Goal: Task Accomplishment & Management: Complete application form

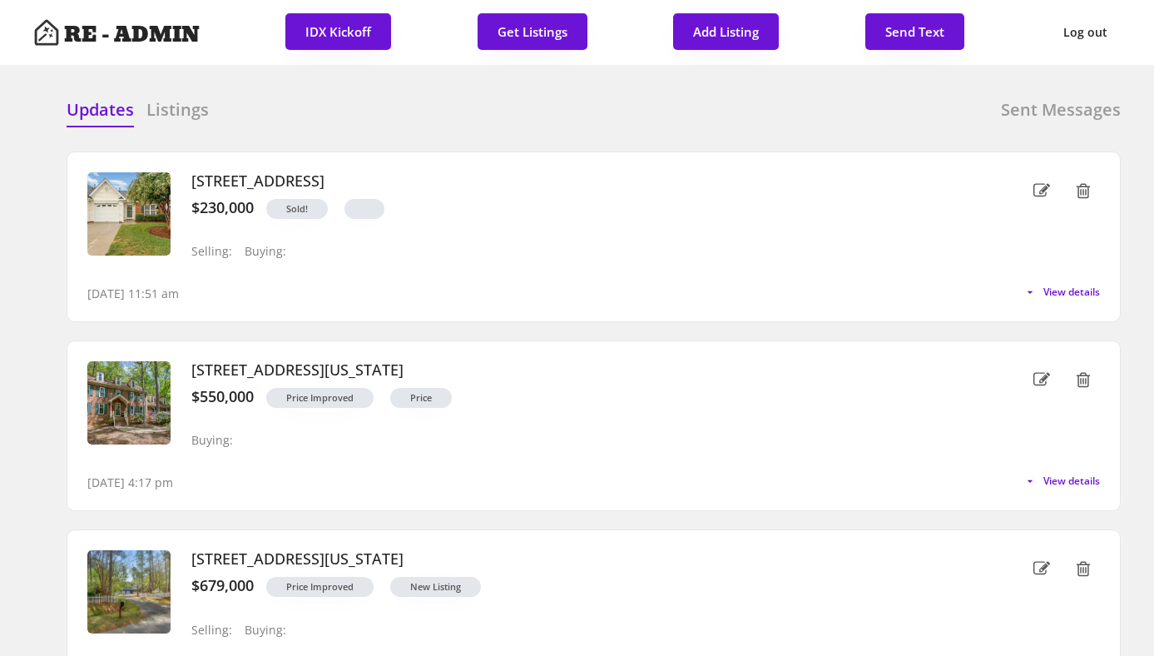
click at [355, 96] on div "Updates Listings Sent Messages 1333 Bayswater Dr, High Point, NC 27265 $230,000…" at bounding box center [576, 98] width 1087 height 40
click at [542, 114] on div "Updates Listings Sent Messages" at bounding box center [594, 114] width 1054 height 33
click at [362, 122] on div "Updates Listings Sent Messages" at bounding box center [594, 114] width 1054 height 33
click at [187, 114] on h6 "Listings" at bounding box center [177, 109] width 62 height 23
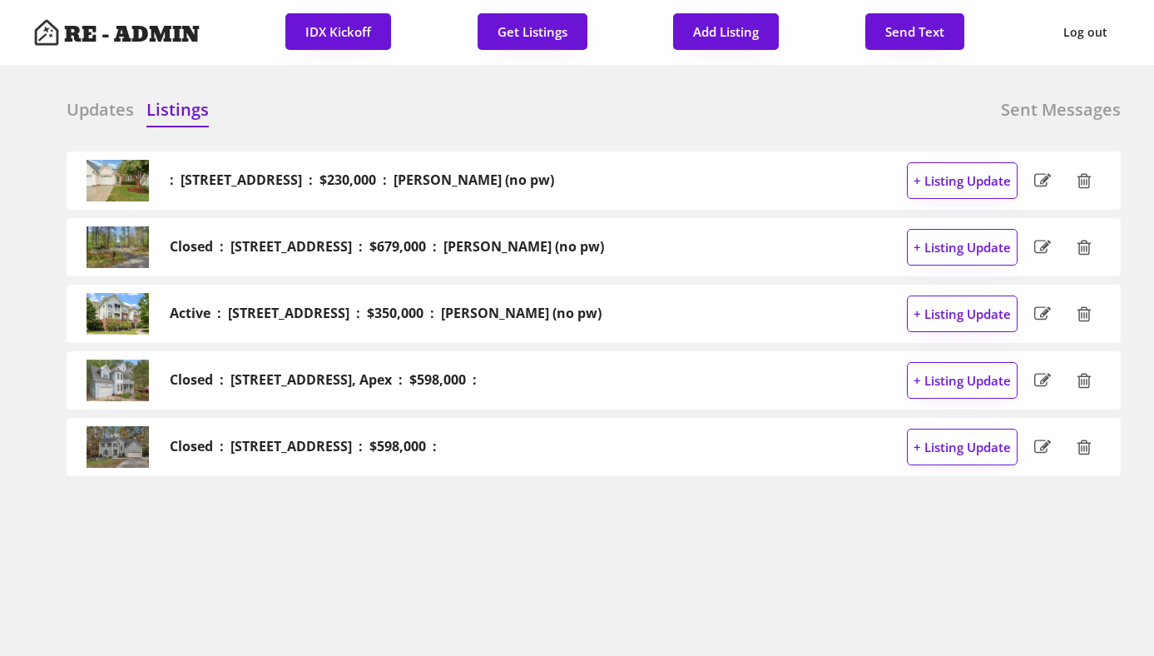
click at [109, 112] on h6 "Updates" at bounding box center [100, 109] width 67 height 23
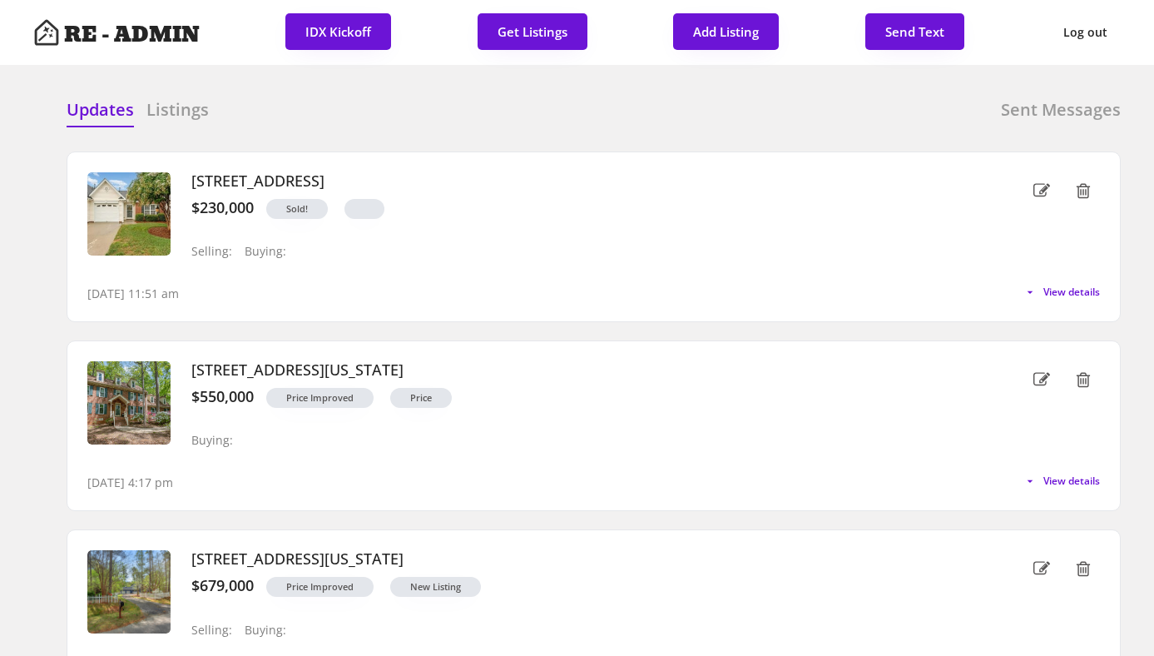
click at [361, 116] on div "Updates Listings Sent Messages" at bounding box center [594, 114] width 1054 height 33
click at [320, 113] on div "Updates Listings Sent Messages" at bounding box center [594, 114] width 1054 height 33
click at [518, 32] on button "Get Listings" at bounding box center [532, 31] width 110 height 37
click at [557, 82] on div "Updates Listings Sent Messages 1333 Bayswater Dr, High Point, NC 27265 $230,000…" at bounding box center [576, 98] width 1087 height 40
click at [183, 113] on h6 "Listings" at bounding box center [177, 109] width 62 height 23
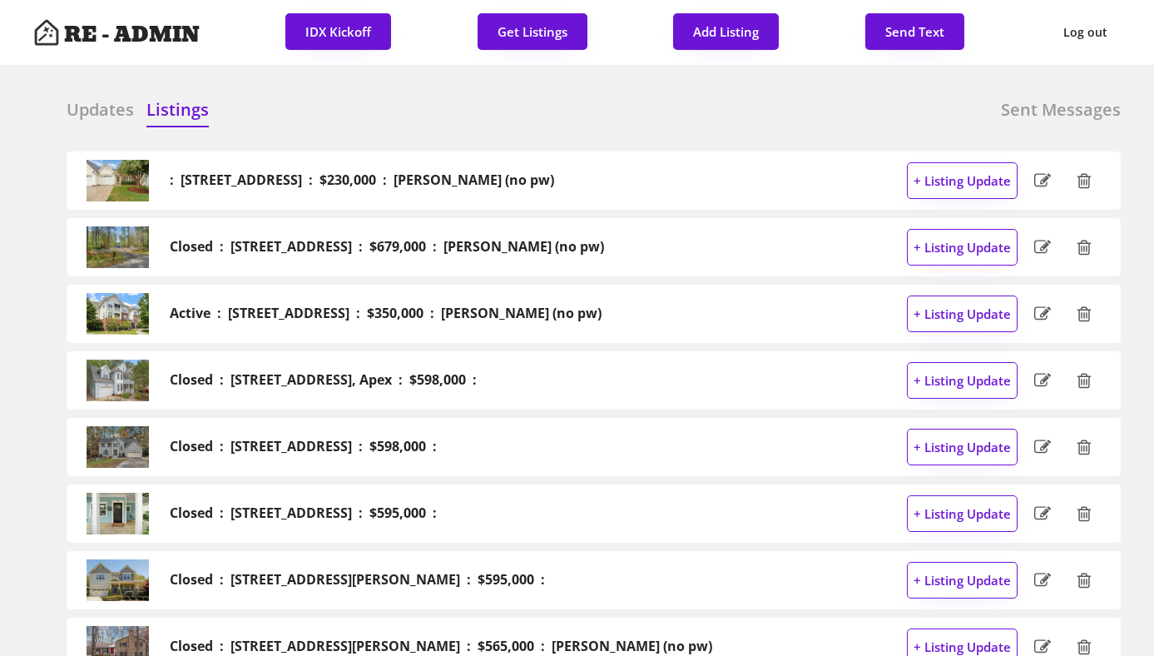
click at [102, 111] on h6 "Updates" at bounding box center [100, 109] width 67 height 23
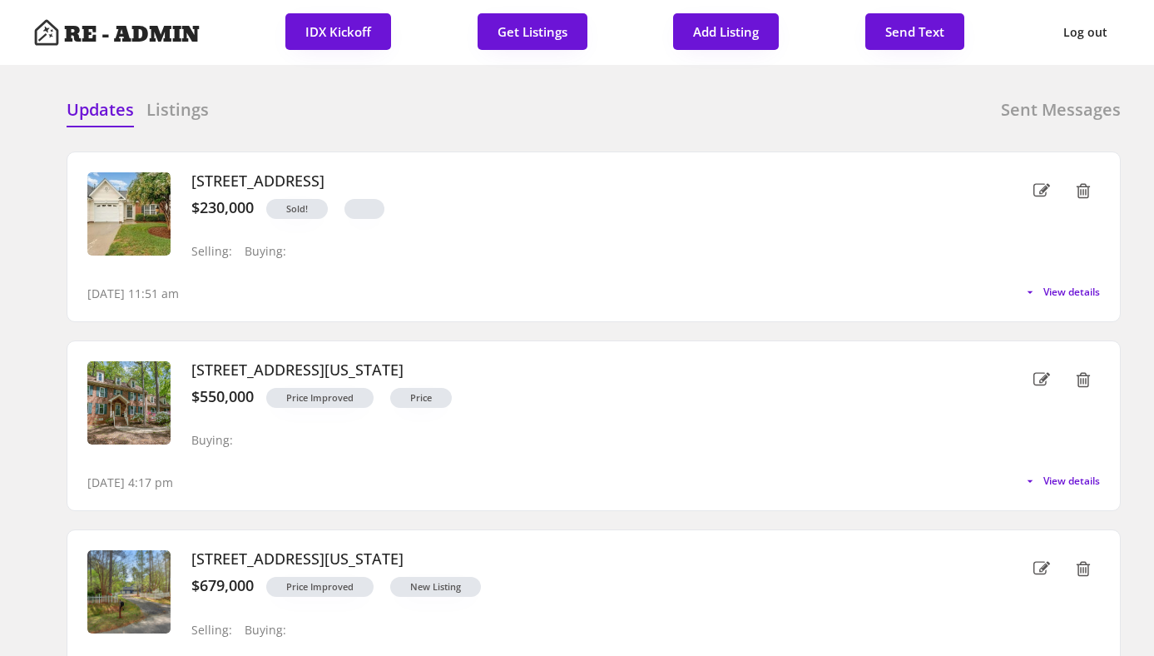
click at [430, 88] on div "Updates Listings Sent Messages : 1333 Bayswater Dr, High Point : $230,000 : Ann…" at bounding box center [576, 98] width 1087 height 40
click at [584, 112] on div "Updates Listings Sent Messages" at bounding box center [594, 114] width 1054 height 33
click at [171, 116] on h6 "Listings" at bounding box center [177, 109] width 62 height 23
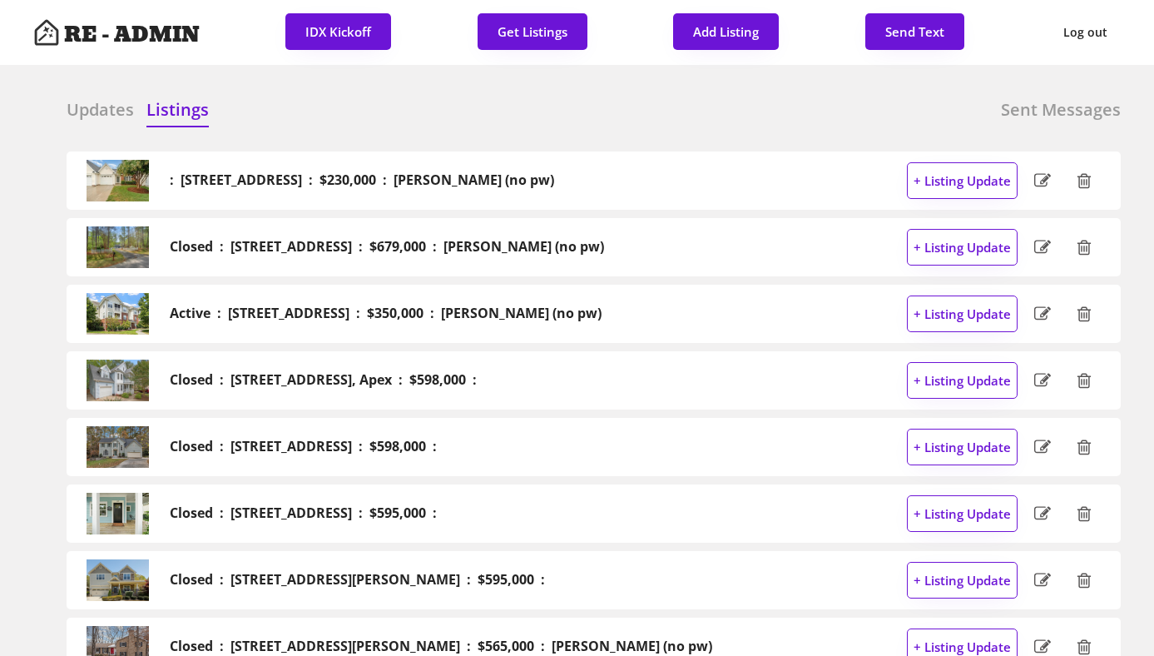
click at [469, 116] on div at bounding box center [459, 110] width 83 height 25
click at [90, 110] on h6 "Updates" at bounding box center [100, 109] width 67 height 23
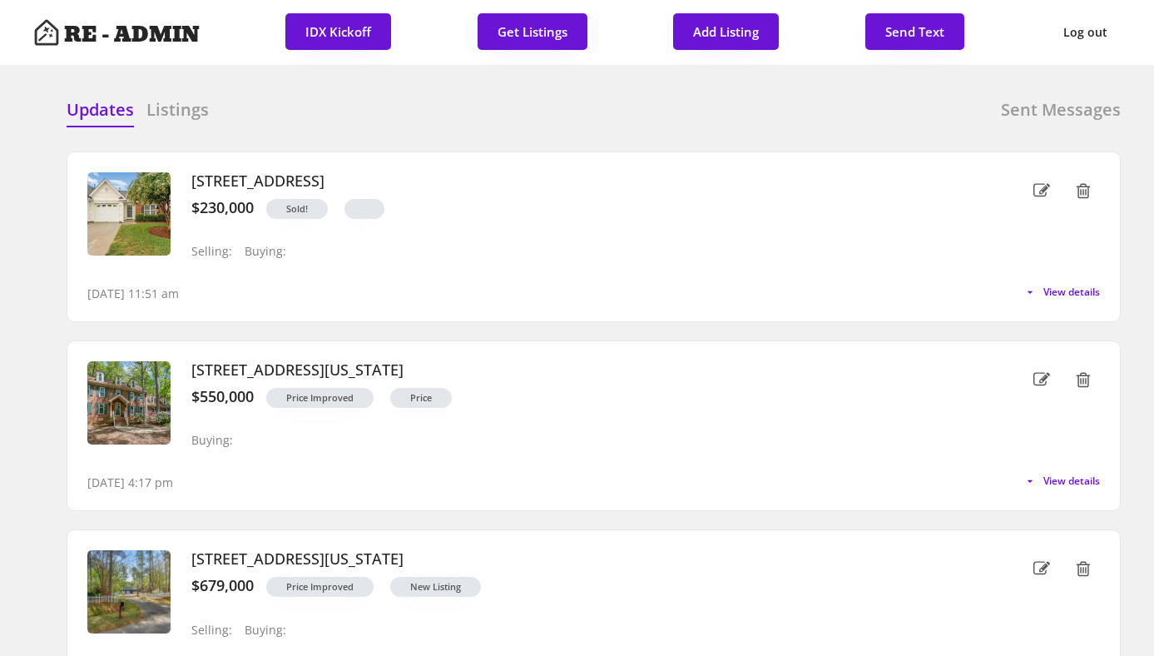
click at [176, 109] on h6 "Listings" at bounding box center [177, 109] width 62 height 23
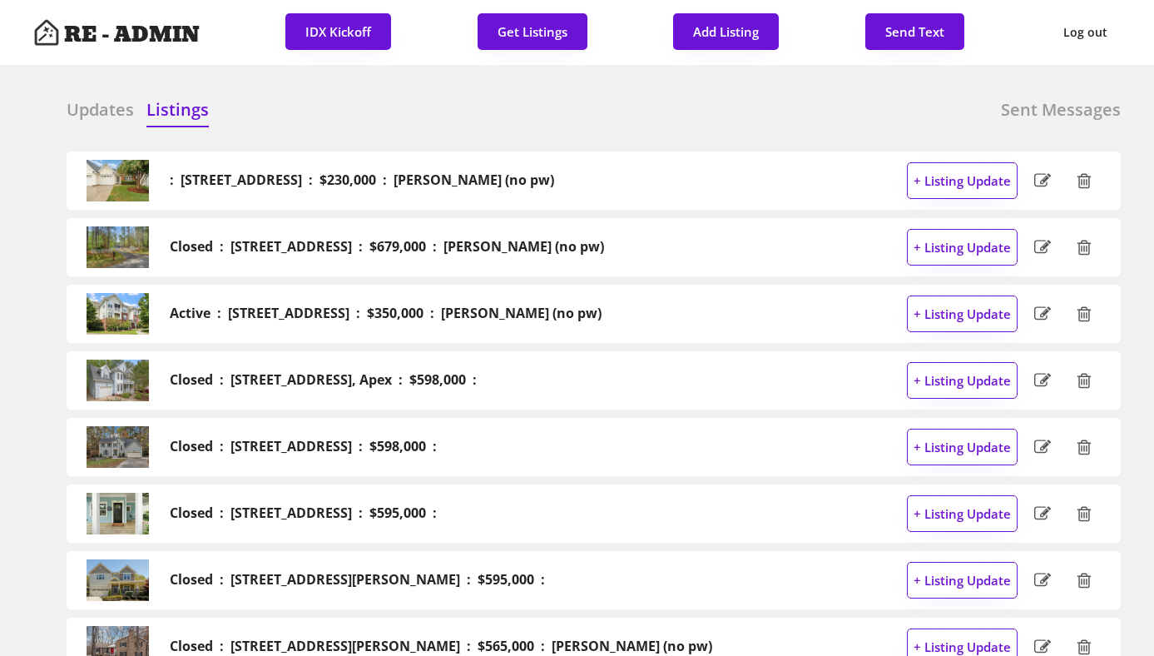
click at [493, 101] on div at bounding box center [459, 110] width 83 height 25
click at [96, 115] on h6 "Updates" at bounding box center [100, 109] width 67 height 23
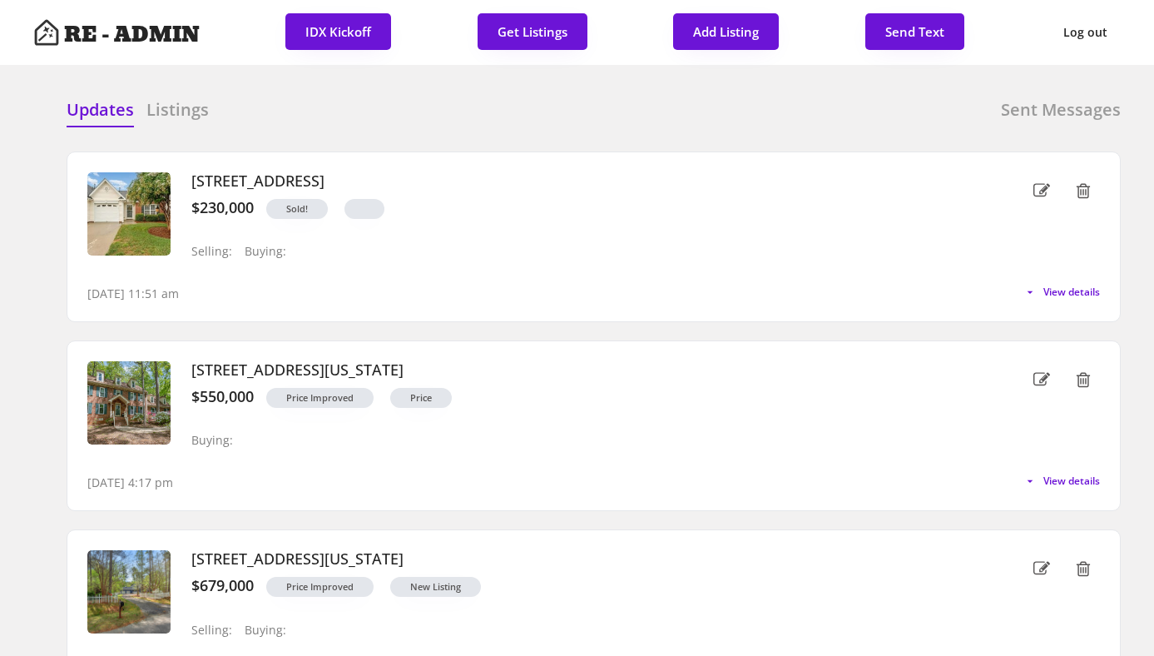
click at [364, 122] on div "Updates Listings Sent Messages" at bounding box center [594, 114] width 1054 height 33
click at [284, 100] on div "Updates Listings Sent Messages" at bounding box center [594, 114] width 1054 height 33
click at [143, 99] on div "Updates Listings" at bounding box center [138, 114] width 142 height 33
click at [167, 106] on h6 "Listings" at bounding box center [177, 109] width 62 height 23
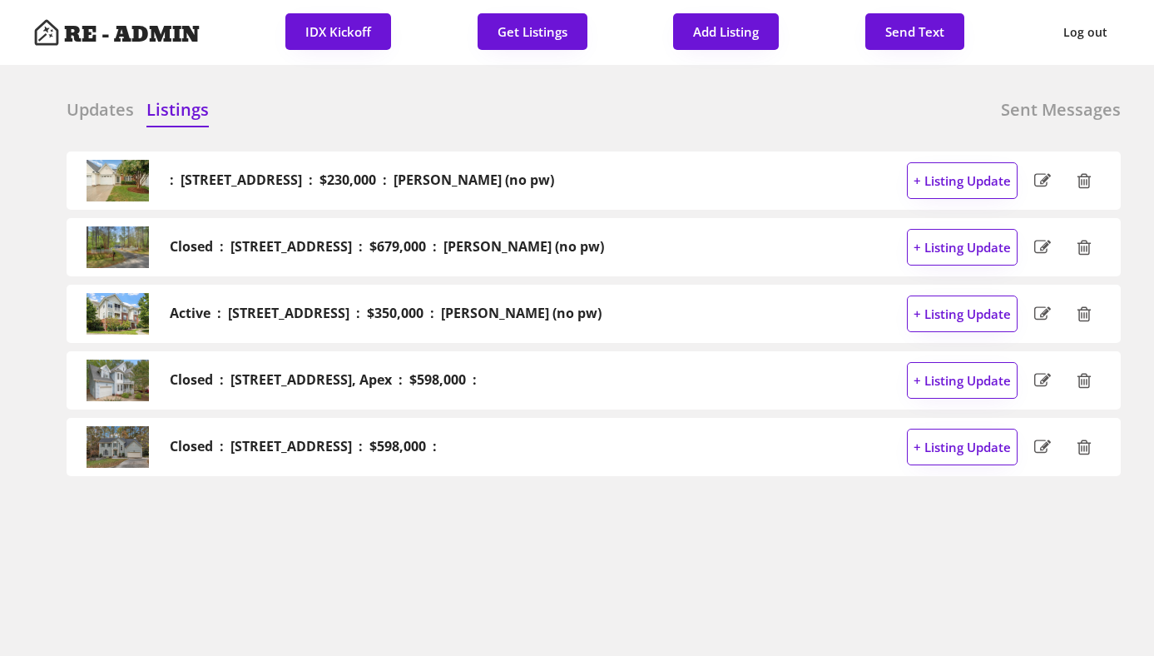
click at [84, 113] on h6 "Updates" at bounding box center [100, 109] width 67 height 23
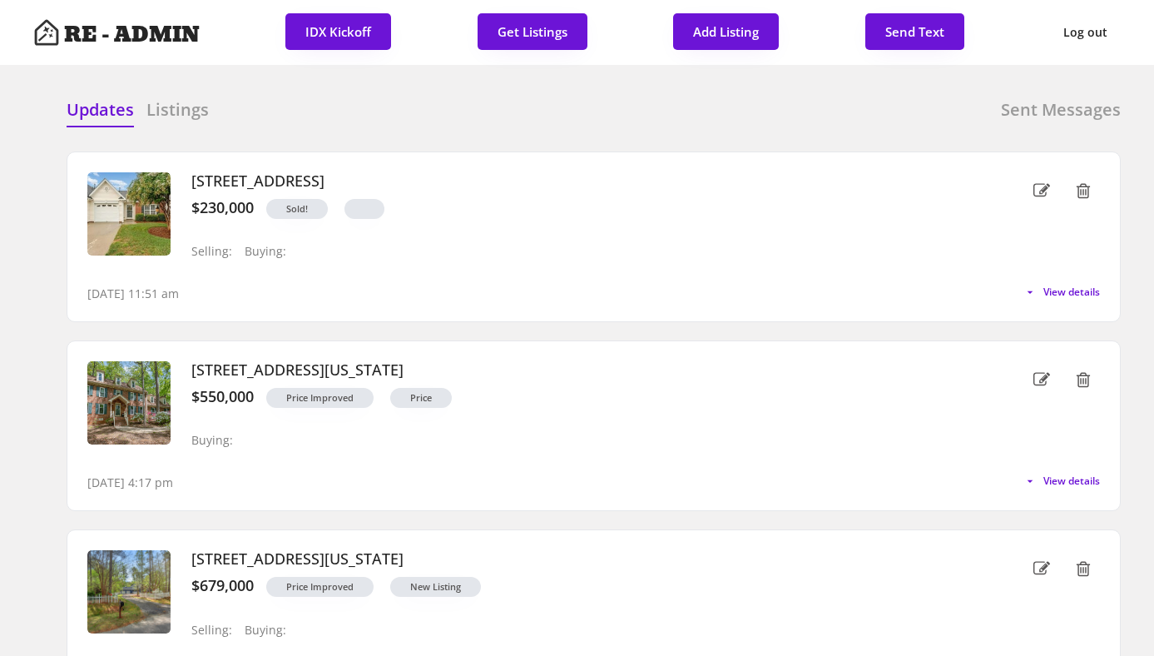
click at [547, 90] on div "Updates Listings Sent Messages : [STREET_ADDRESS] : $230,000 : [PERSON_NAME] (n…" at bounding box center [576, 98] width 1087 height 40
click at [527, 97] on div "Updates Listings Sent Messages : [STREET_ADDRESS] : $230,000 : [PERSON_NAME] (n…" at bounding box center [576, 98] width 1087 height 40
click at [182, 106] on h6 "Listings" at bounding box center [177, 109] width 62 height 23
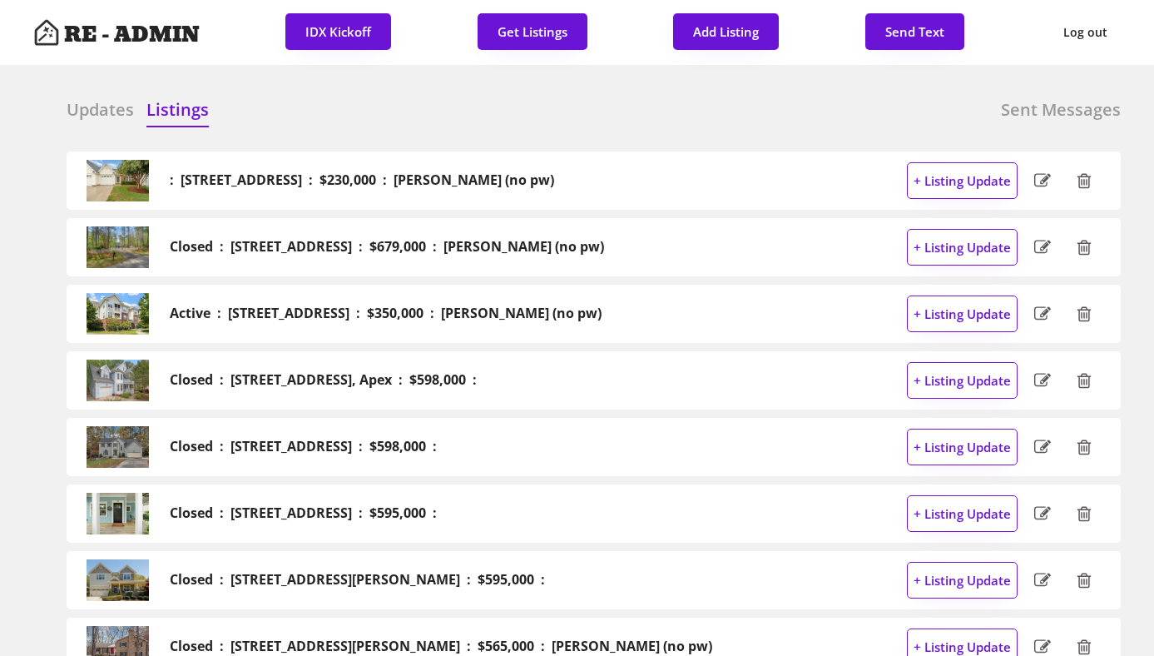
click at [94, 112] on h6 "Updates" at bounding box center [100, 109] width 67 height 23
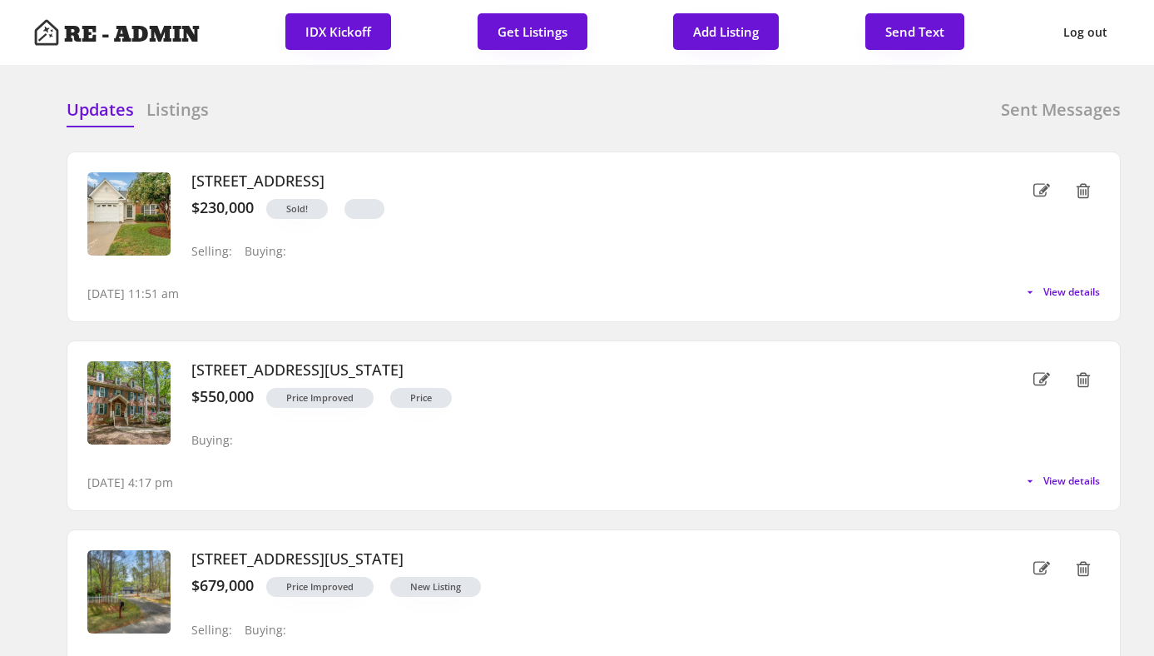
click at [403, 129] on div "Updates Listings Sent Messages" at bounding box center [594, 114] width 1054 height 33
click at [550, 97] on div "Updates Listings Sent Messages : 1333 Bayswater Dr, High Point : $230,000 : Ann…" at bounding box center [576, 98] width 1087 height 40
click at [167, 115] on h6 "Listings" at bounding box center [177, 109] width 62 height 23
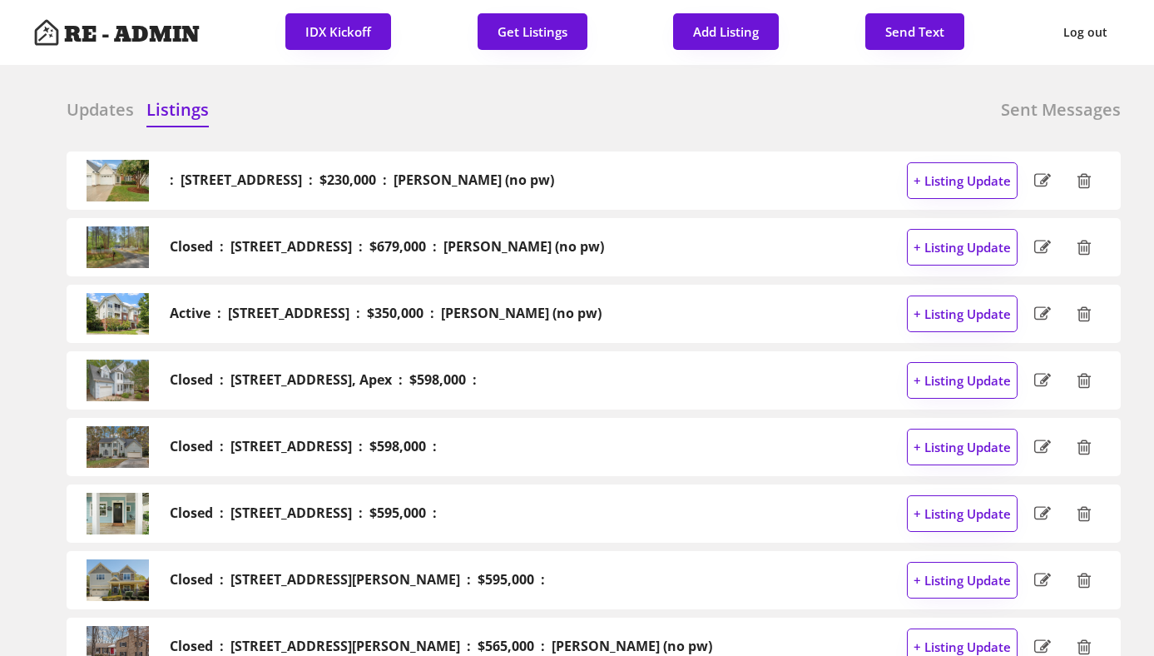
click at [74, 115] on h6 "Updates" at bounding box center [100, 109] width 67 height 23
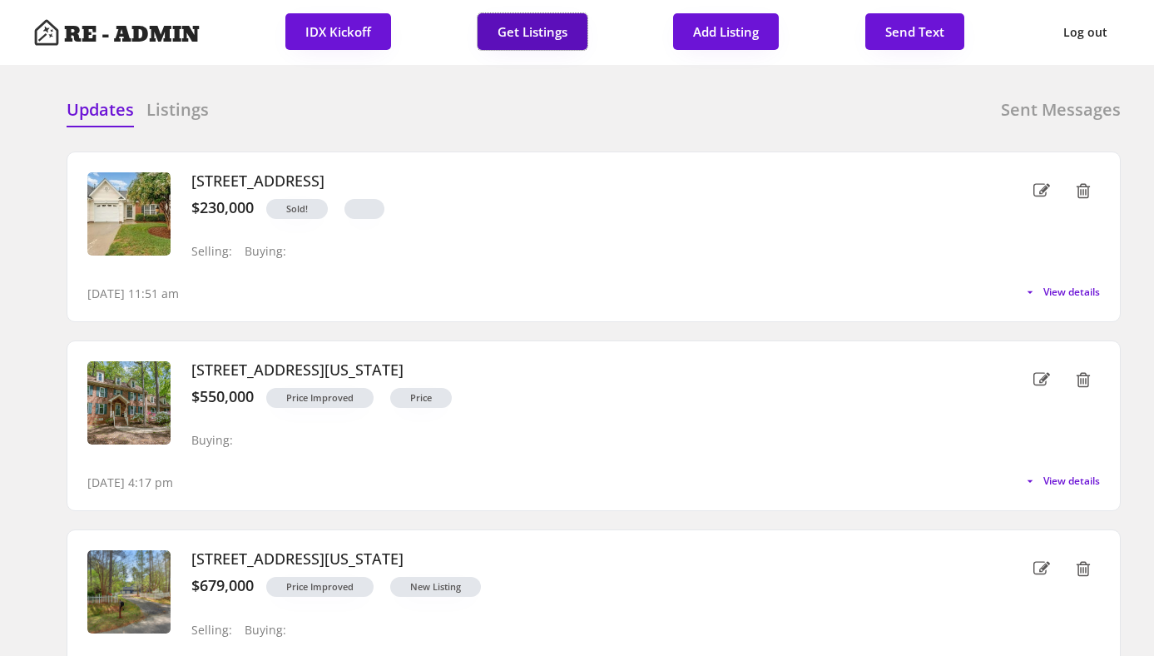
click at [537, 27] on button "Get Listings" at bounding box center [532, 31] width 110 height 37
click at [189, 106] on h6 "Listings" at bounding box center [177, 109] width 62 height 23
click at [172, 115] on h6 "Listings" at bounding box center [177, 109] width 62 height 23
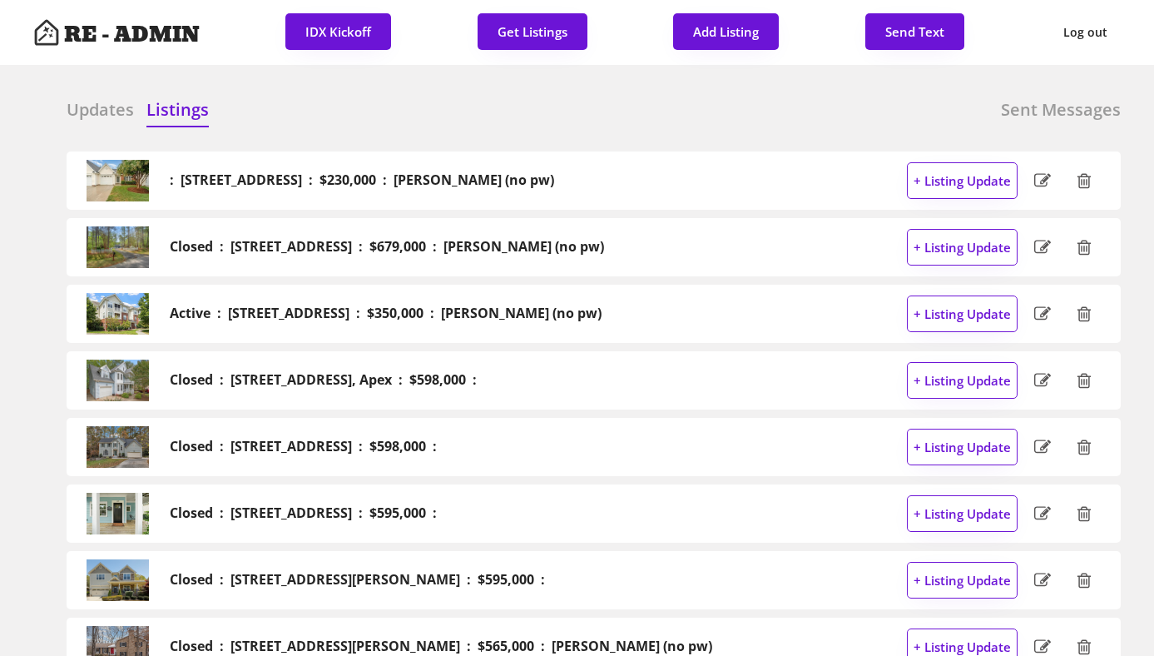
click at [546, 118] on div "Updates Listings Sent Messages" at bounding box center [594, 114] width 1054 height 33
click at [725, 23] on button "Add Listing" at bounding box center [726, 31] width 106 height 37
select select ""new_listing""
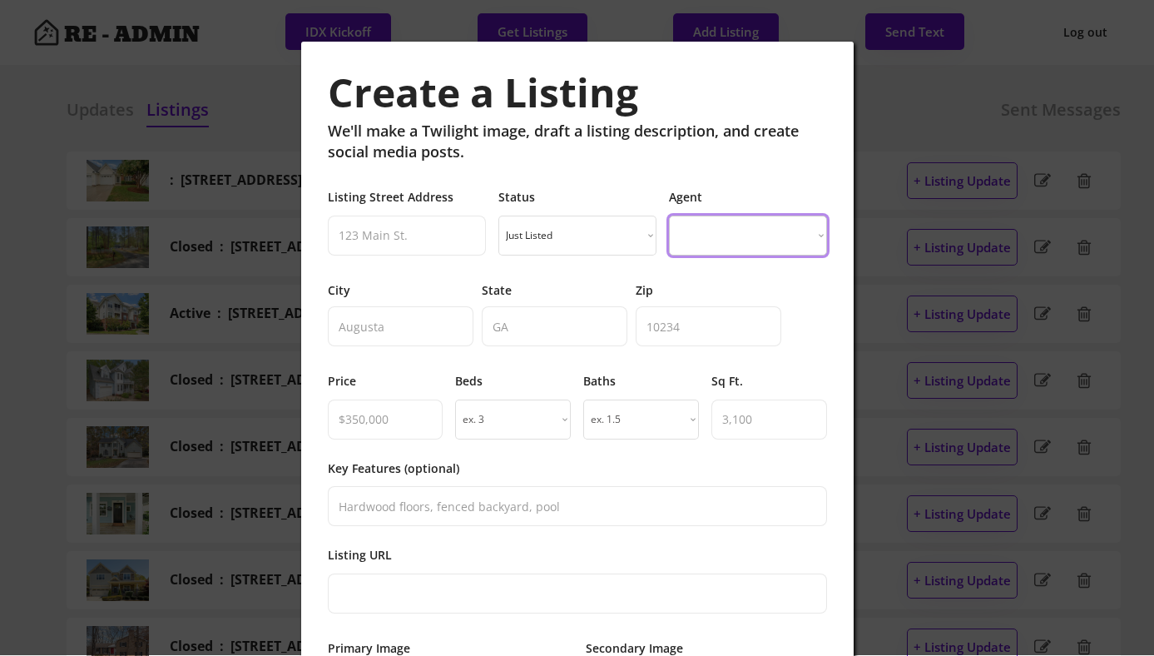
select select ""PLACEHOLDER_1427118222253""
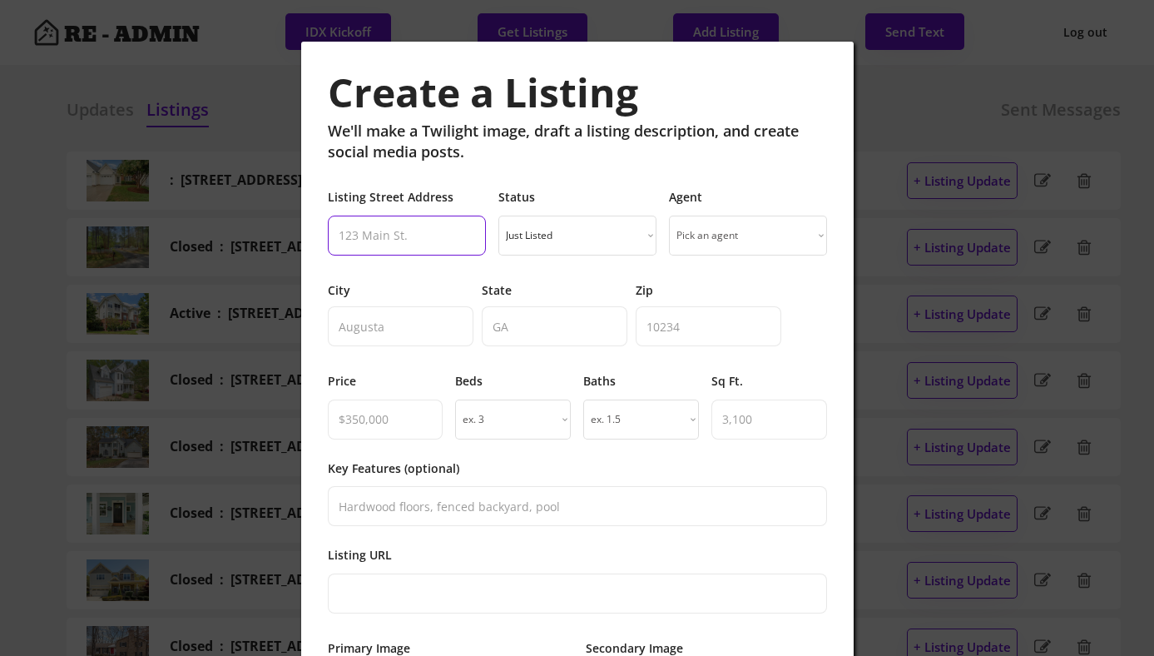
click at [422, 237] on input "input" at bounding box center [407, 235] width 158 height 40
paste input "2613 Sweet Gum Dr, Hillsborough, NC 27278"
click at [463, 233] on input "input" at bounding box center [407, 235] width 158 height 40
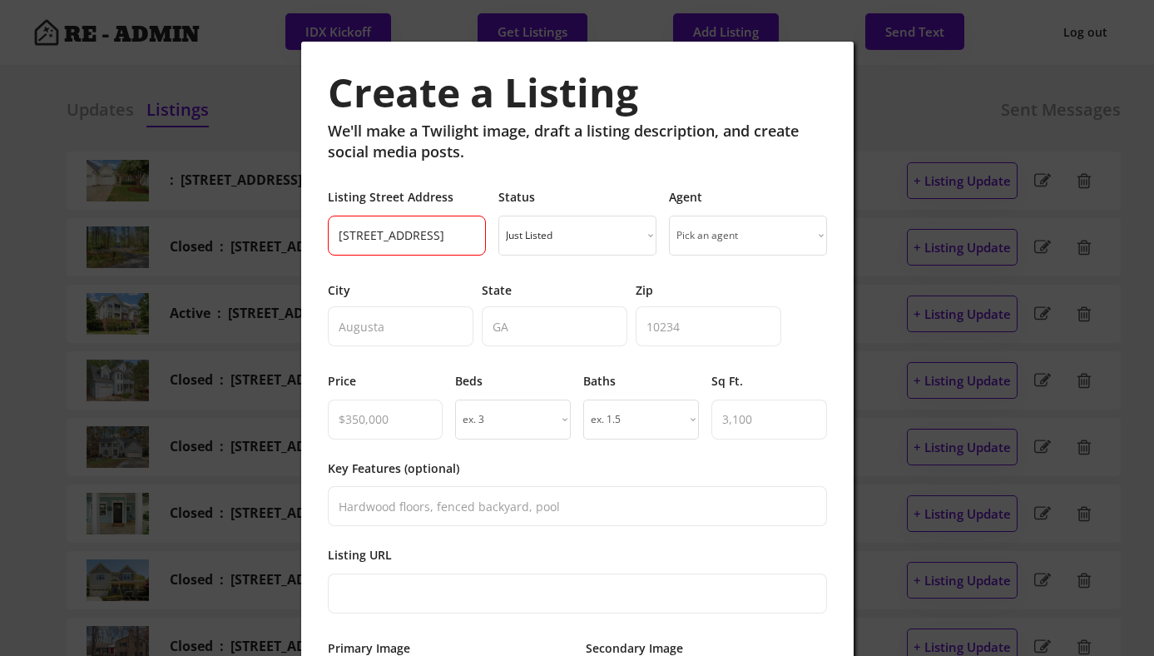
scroll to position [0, 69]
type input "2613 Sweet Gum Dr, Hillsborough, NC"
click at [666, 322] on input "input" at bounding box center [709, 326] width 146 height 40
paste input "27278"
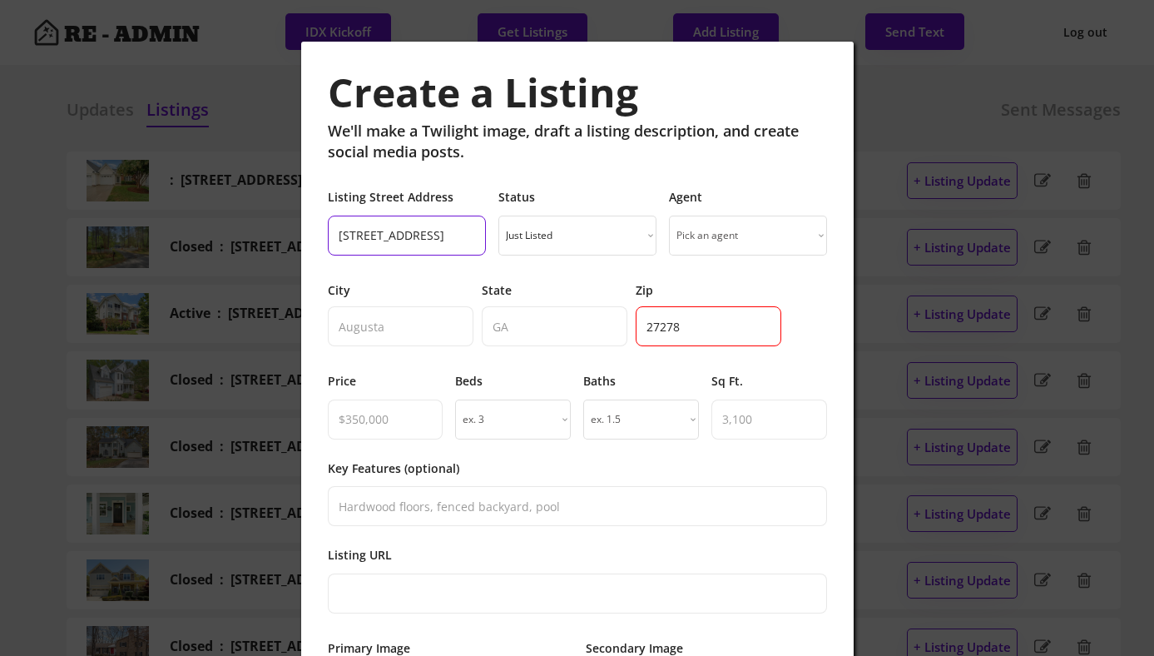
type input "27278"
click at [461, 235] on input "input" at bounding box center [407, 235] width 158 height 40
click at [471, 234] on input "input" at bounding box center [407, 235] width 158 height 40
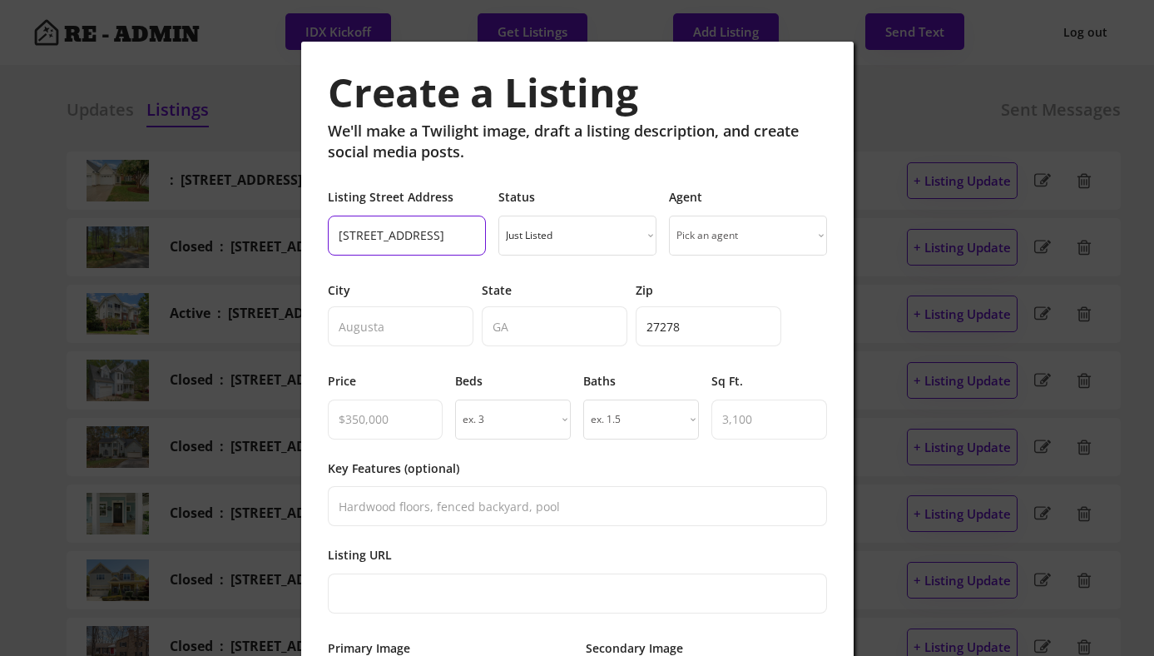
click at [471, 234] on input "input" at bounding box center [407, 235] width 158 height 40
type input "2613 Sweet Gum Dr, Hillsborough,"
click at [510, 327] on input "input" at bounding box center [555, 326] width 146 height 40
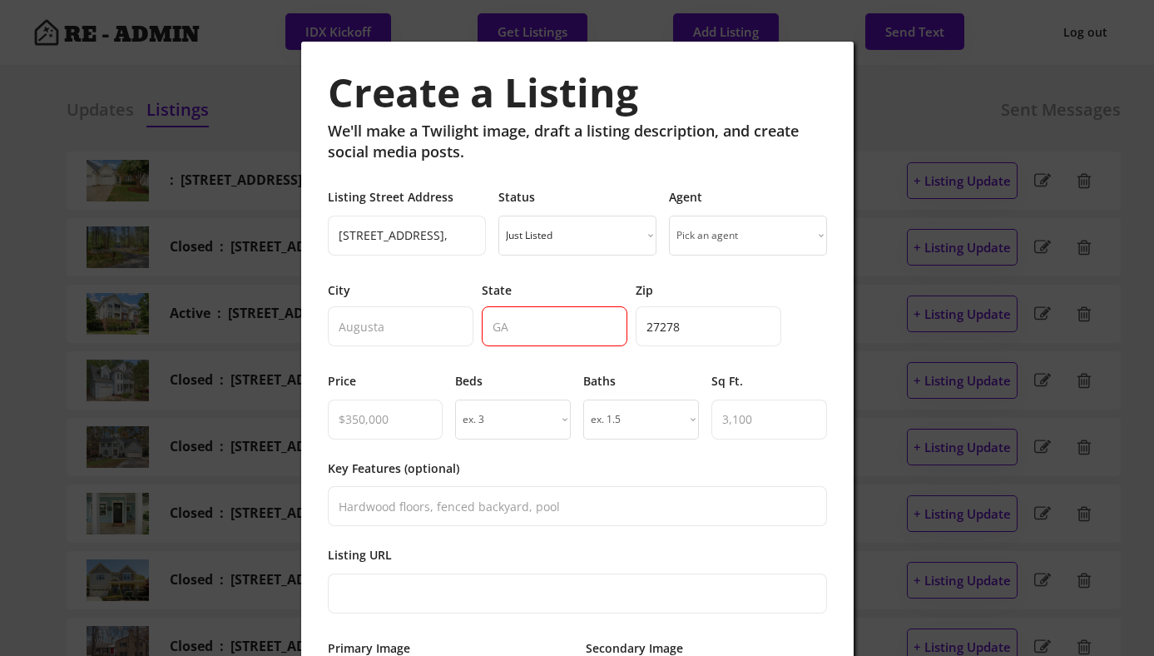
paste input "NC"
type input "NC"
drag, startPoint x: 454, startPoint y: 236, endPoint x: 471, endPoint y: 238, distance: 16.7
click at [471, 238] on input "input" at bounding box center [407, 235] width 158 height 40
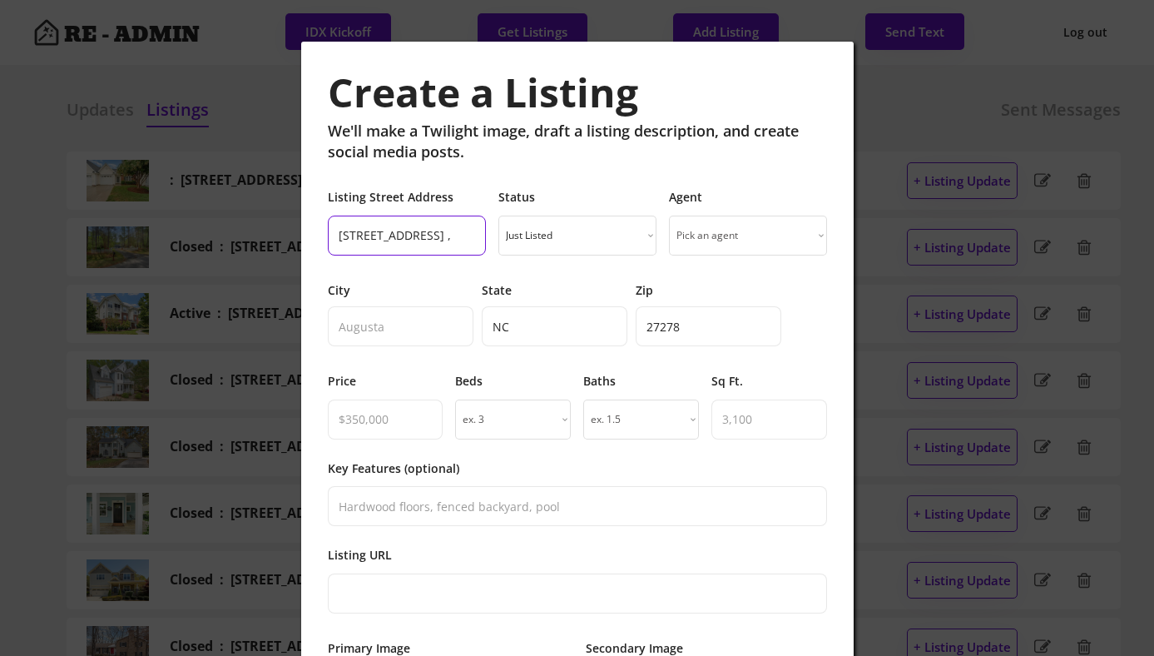
scroll to position [0, 0]
click at [467, 234] on input "input" at bounding box center [407, 235] width 158 height 40
type input "[STREET_ADDRESS]"
click at [604, 230] on select "Just Listed Coming Soon Open House Price Improved Pending Sold!" at bounding box center [577, 235] width 158 height 40
select select ""sold""
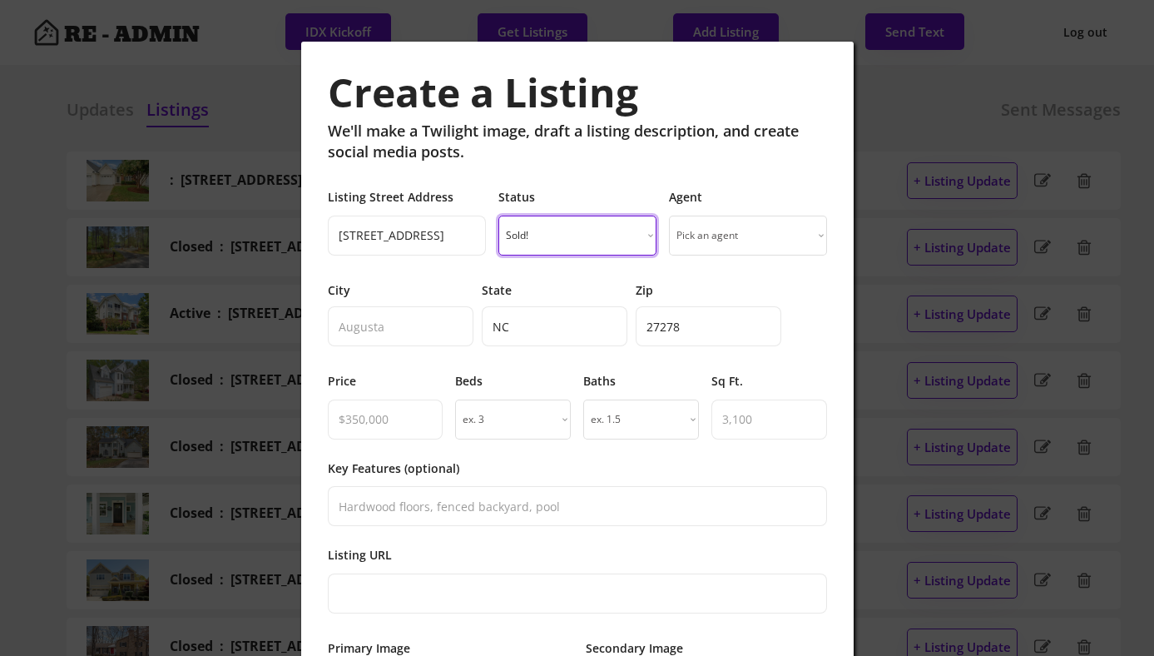
click at [747, 232] on select "Pick an agent Grant M. Biles Pete Wylie Lee Smallwood Gary Tappan Jeannie Biles…" at bounding box center [748, 235] width 158 height 40
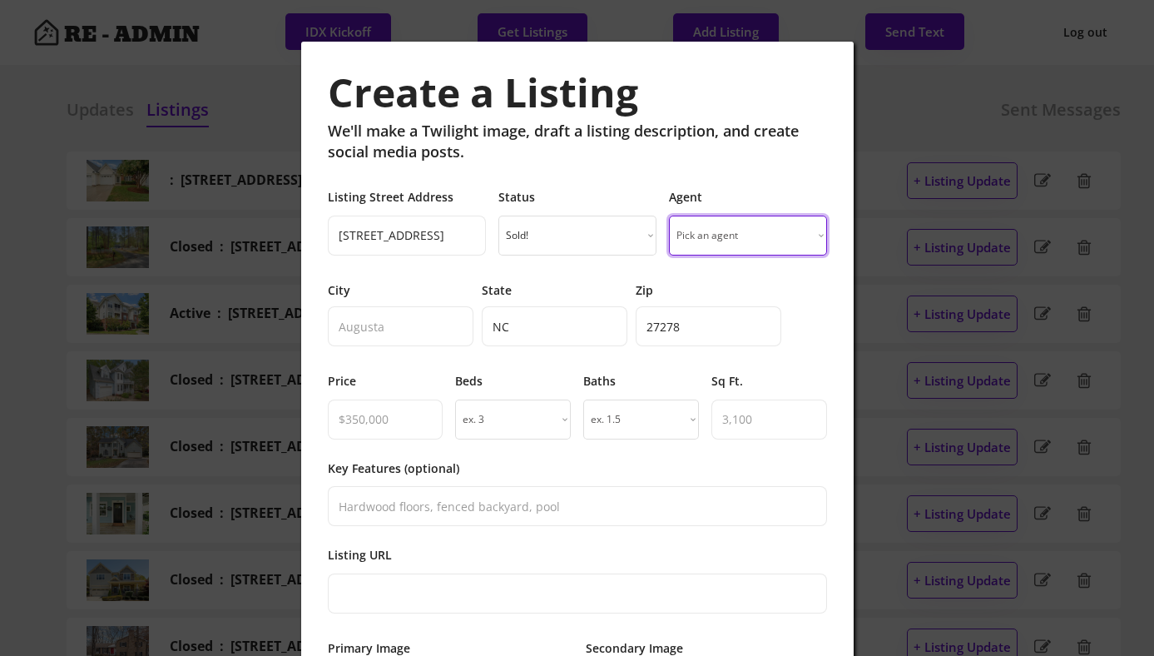
select select ""1348695171700984260__LOOKUP__1743801477894x457709591671416450""
click at [415, 327] on input "input" at bounding box center [401, 326] width 146 height 40
paste input "Hillsborough"
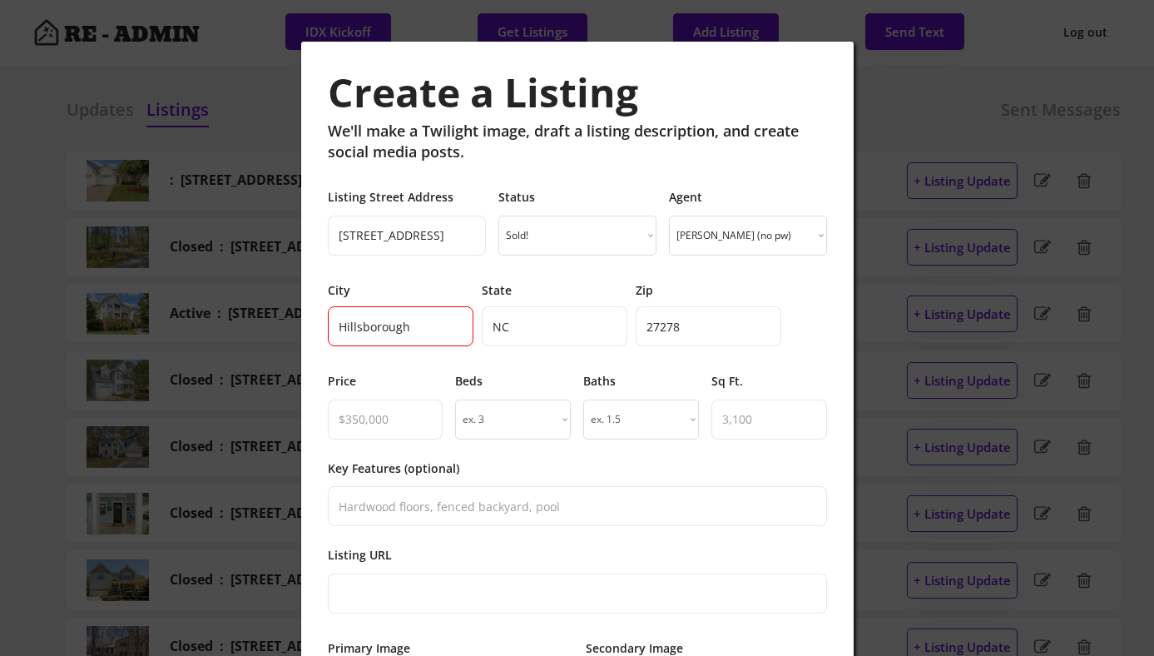
type input "Hillsborough"
click at [451, 272] on div "Create a Listing We'll make a Twilight image, draft a listing description, and …" at bounding box center [577, 518] width 499 height 900
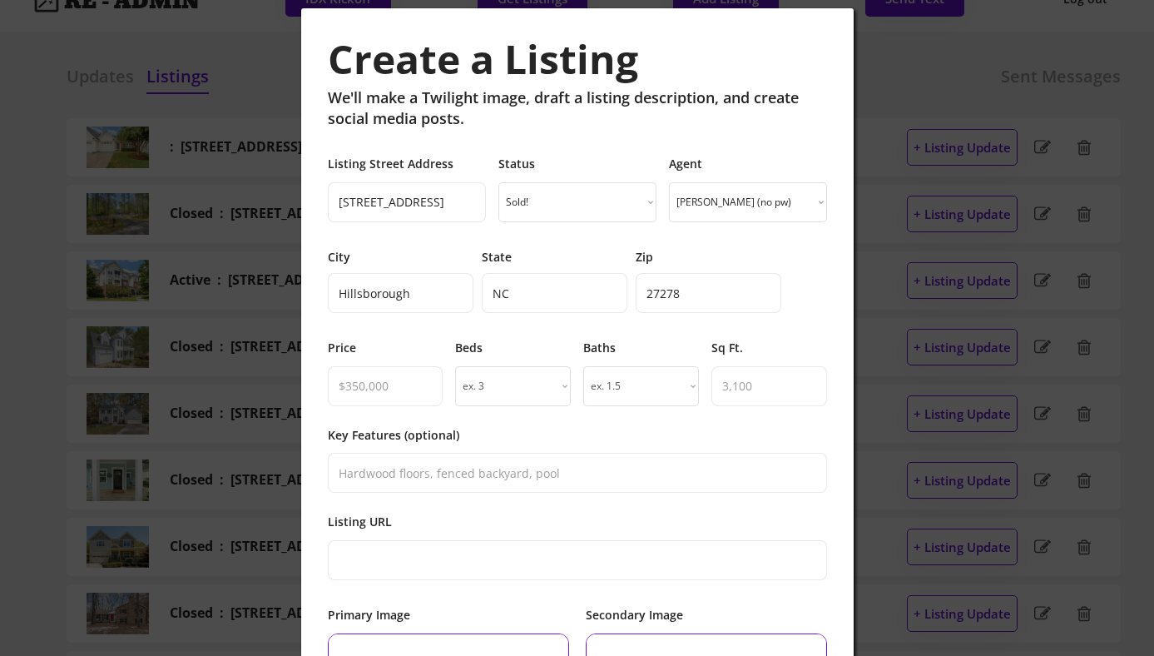
scroll to position [35, 0]
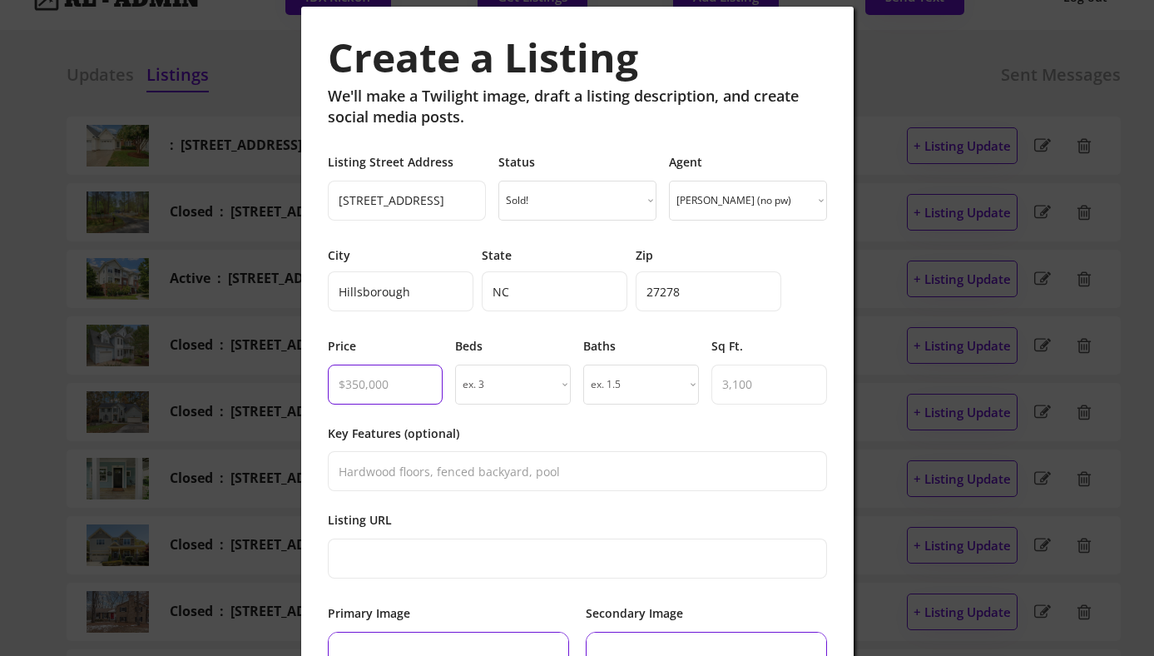
click at [378, 393] on input "input" at bounding box center [386, 384] width 116 height 40
paste input "$510,000"
type input "$510,000"
click at [512, 389] on select "ex. 3 1 2 3 4 5 6 7 8 9 10" at bounding box center [513, 384] width 116 height 40
select select "4"
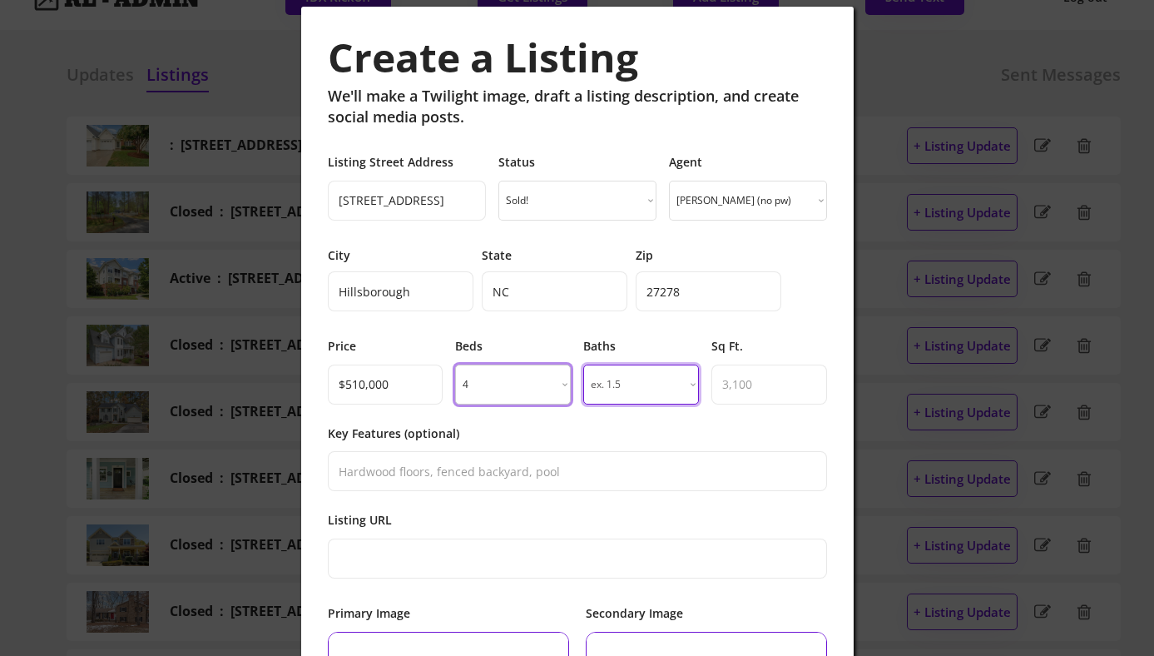
select select "3"
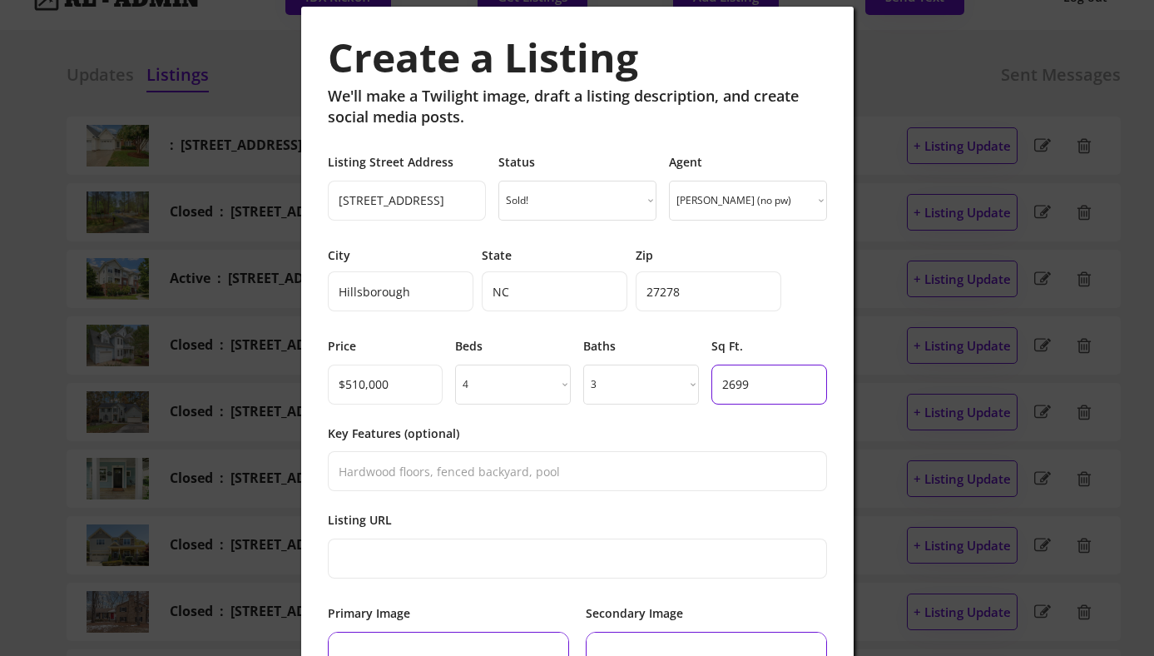
type input "2699"
click at [532, 425] on div "Key Features (optional)" at bounding box center [577, 458] width 499 height 67
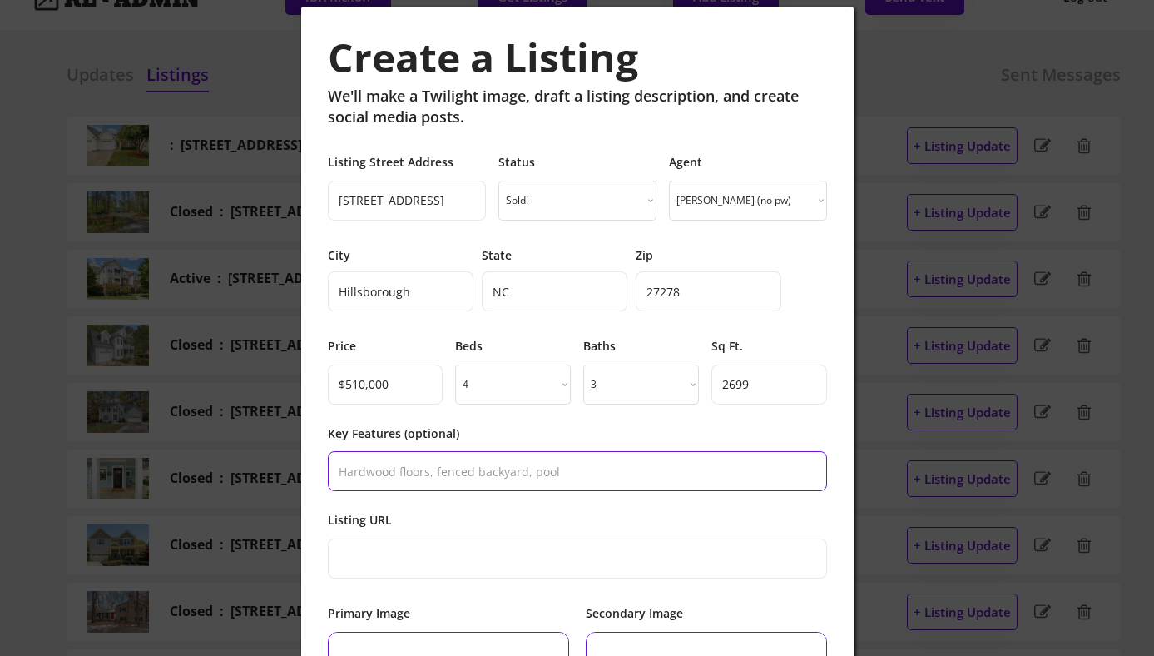
click at [510, 486] on input "input" at bounding box center [577, 471] width 499 height 40
click at [541, 466] on input "input" at bounding box center [577, 471] width 499 height 40
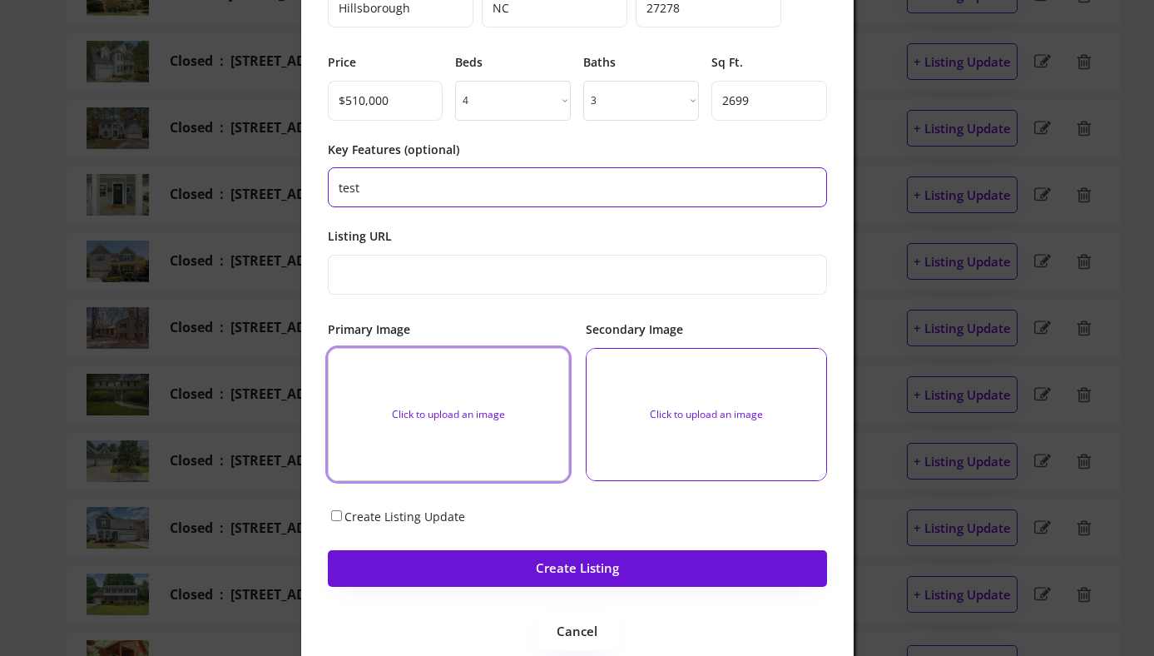
scroll to position [338, 0]
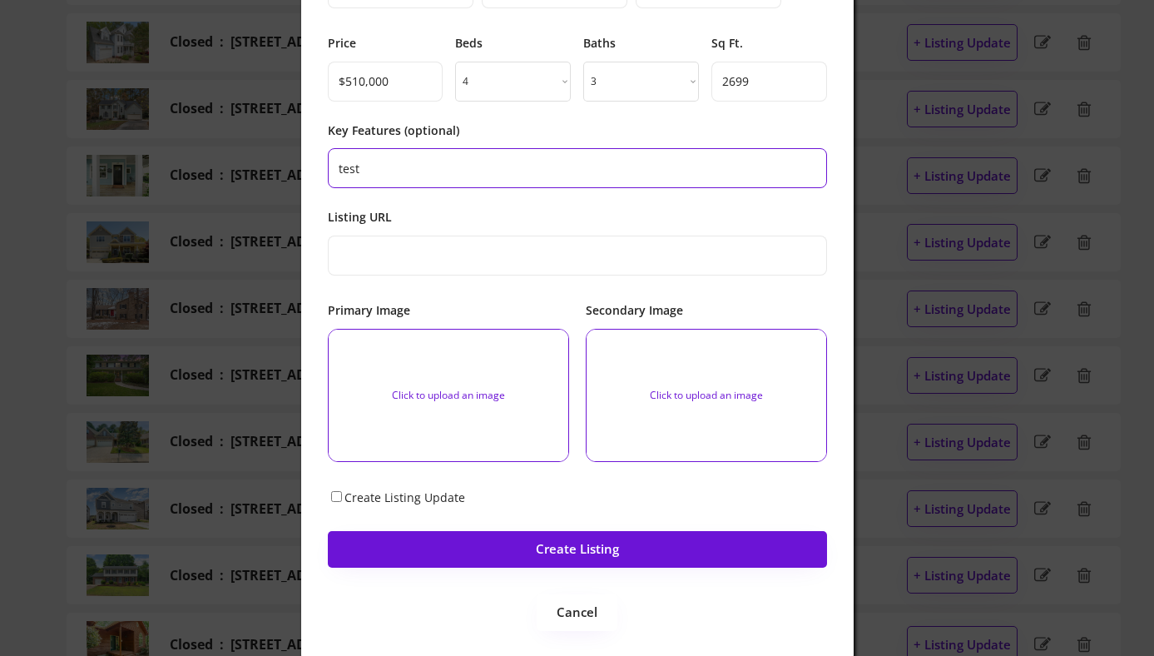
type input "test"
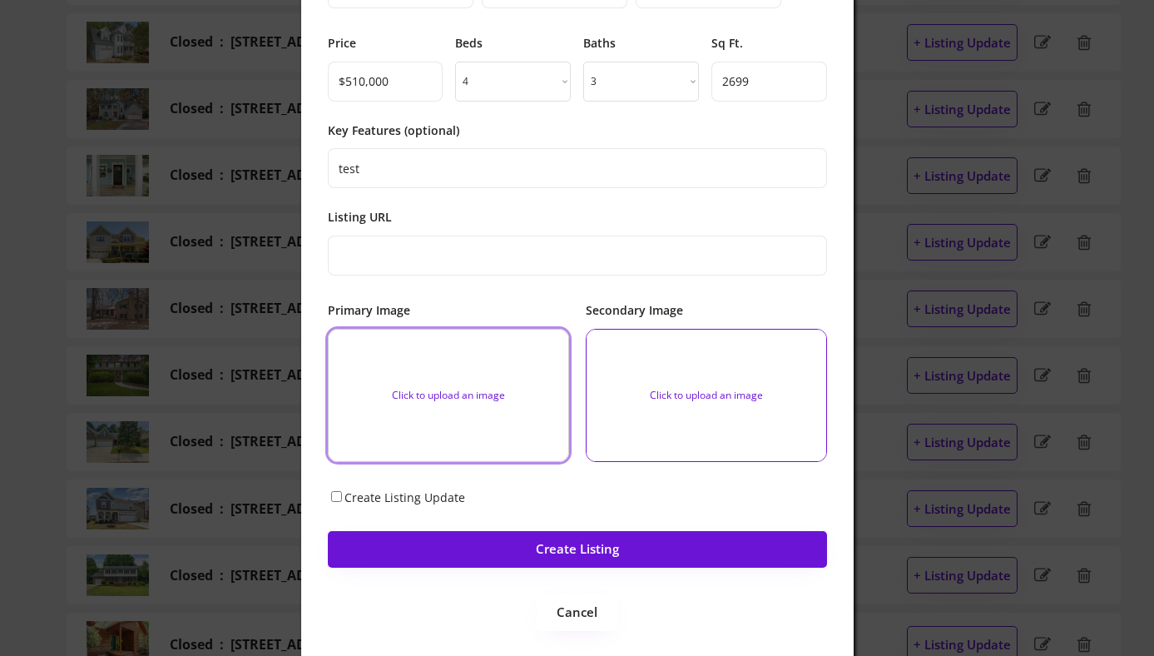
click at [441, 363] on input "file" at bounding box center [449, 394] width 240 height 131
type input "C:\fakepath\1ed201c30d192d229304325c7f4b640e-cc_ft_1536.webp"
click at [685, 379] on input "file" at bounding box center [706, 394] width 240 height 131
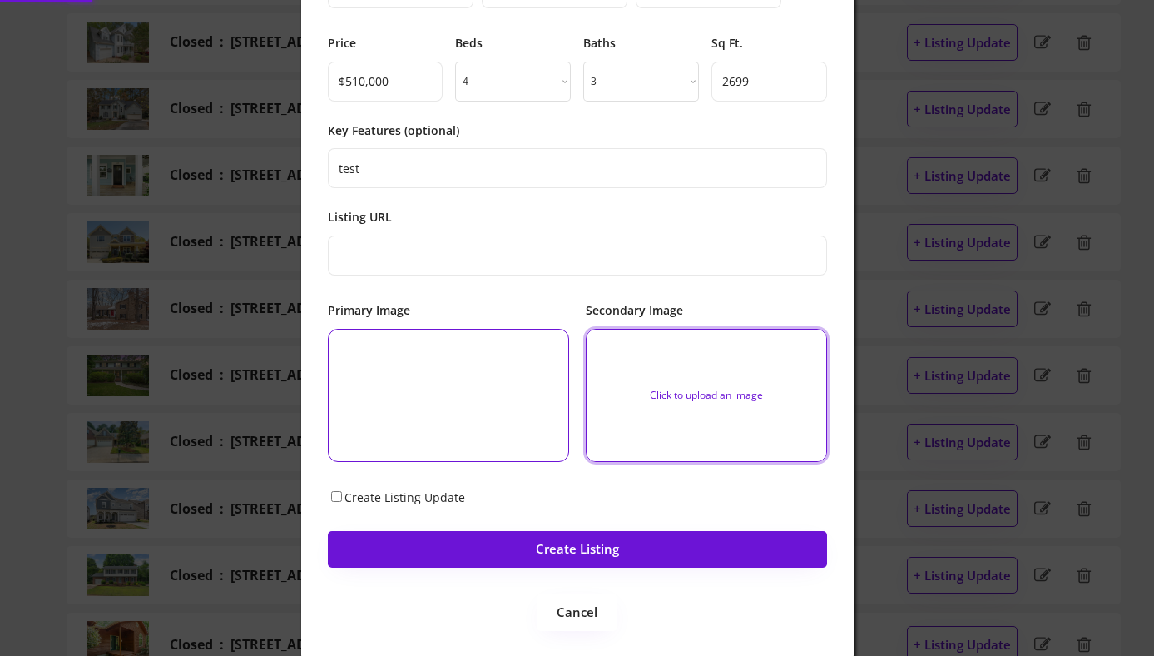
type input "C:\fakepath\a07323c0cca9ef474fff6fb5ba799b1f-cc_ft_1536.webp"
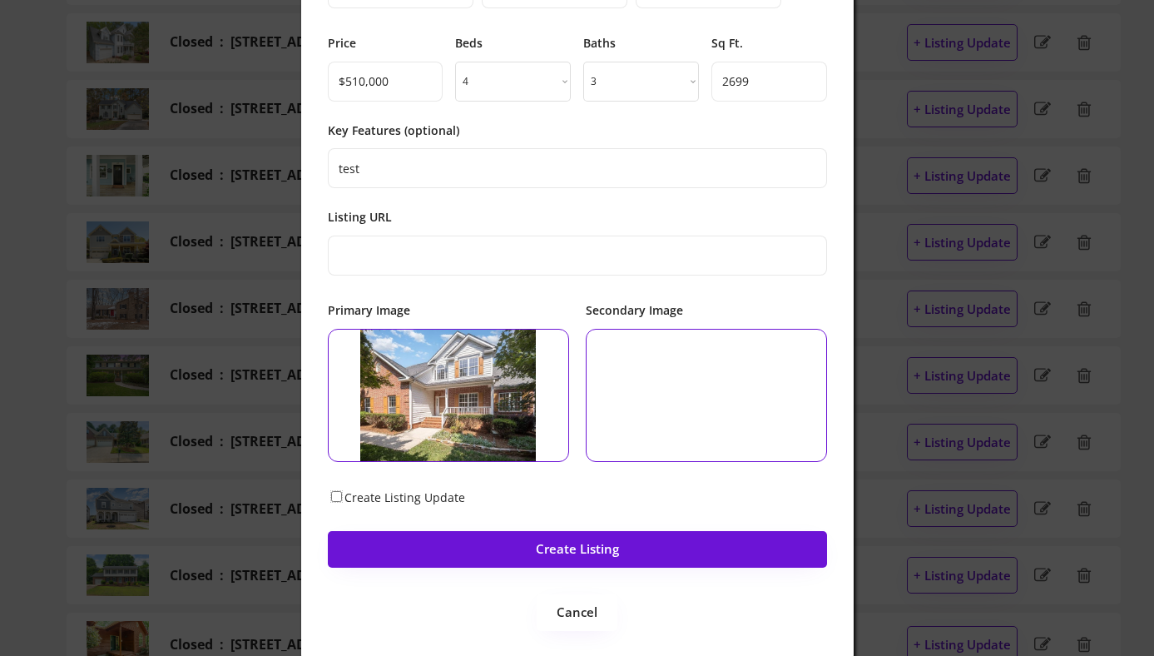
click at [334, 497] on input "Create Listing Update" at bounding box center [336, 496] width 11 height 11
checkbox input "true"
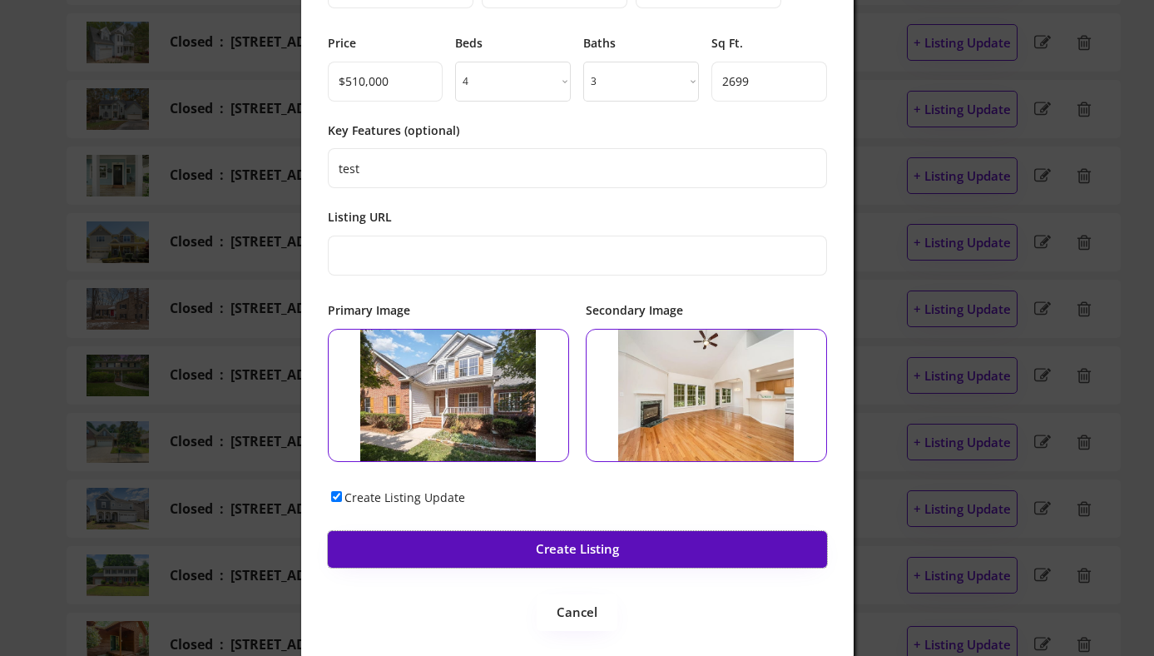
click at [497, 541] on button "Create Listing" at bounding box center [577, 549] width 499 height 37
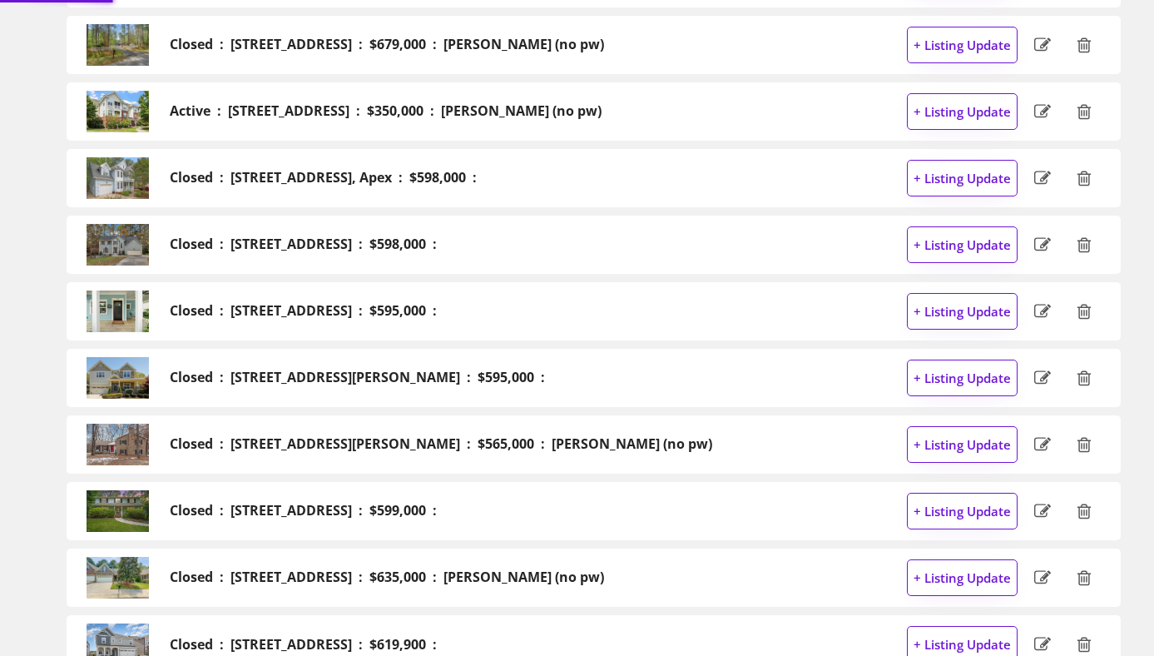
scroll to position [0, 0]
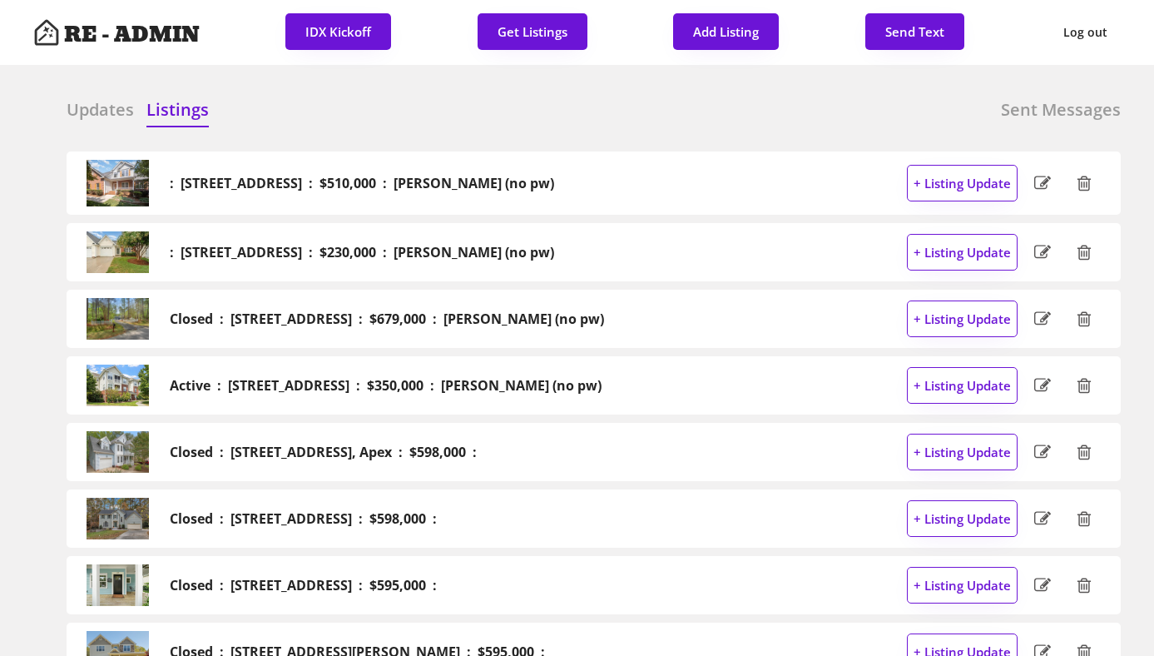
click at [104, 105] on h6 "Updates" at bounding box center [100, 109] width 67 height 23
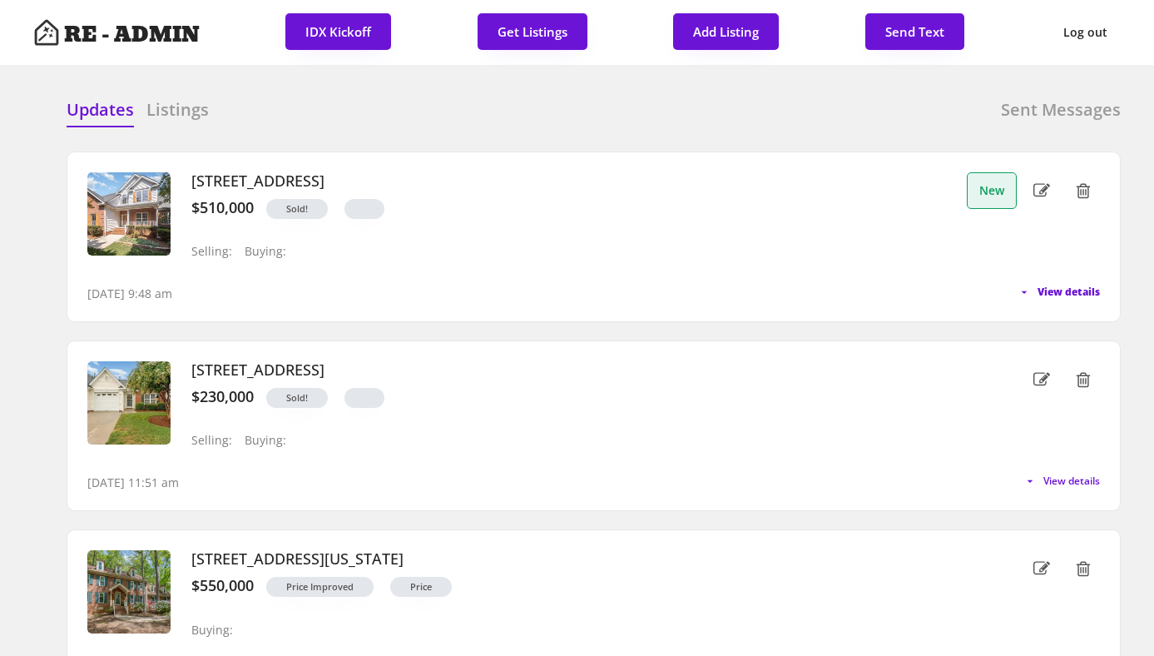
click at [1054, 289] on span "View details" at bounding box center [1068, 292] width 62 height 10
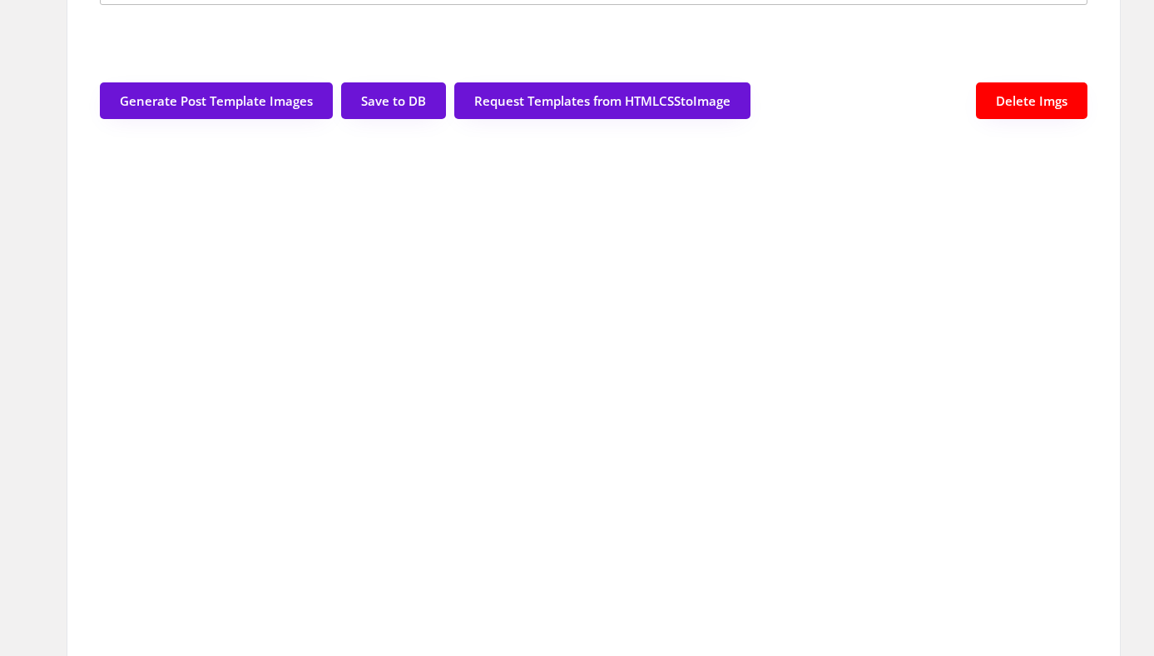
scroll to position [491, 0]
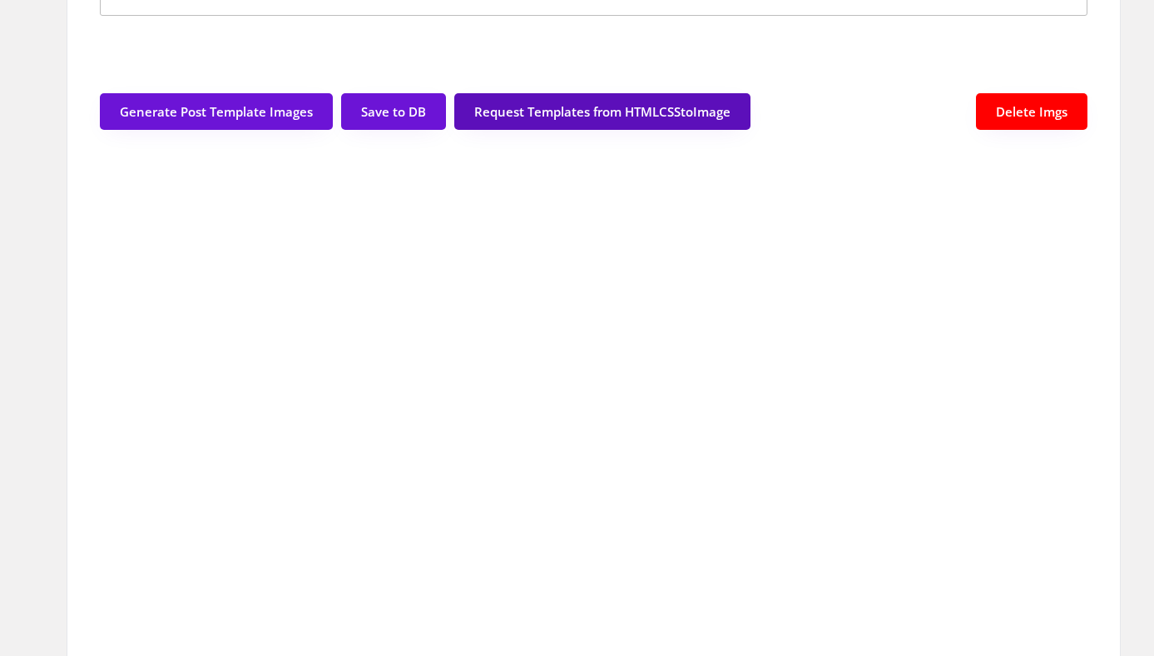
click at [603, 102] on button "Request Templates from HTMLCSStoImage" at bounding box center [602, 111] width 296 height 37
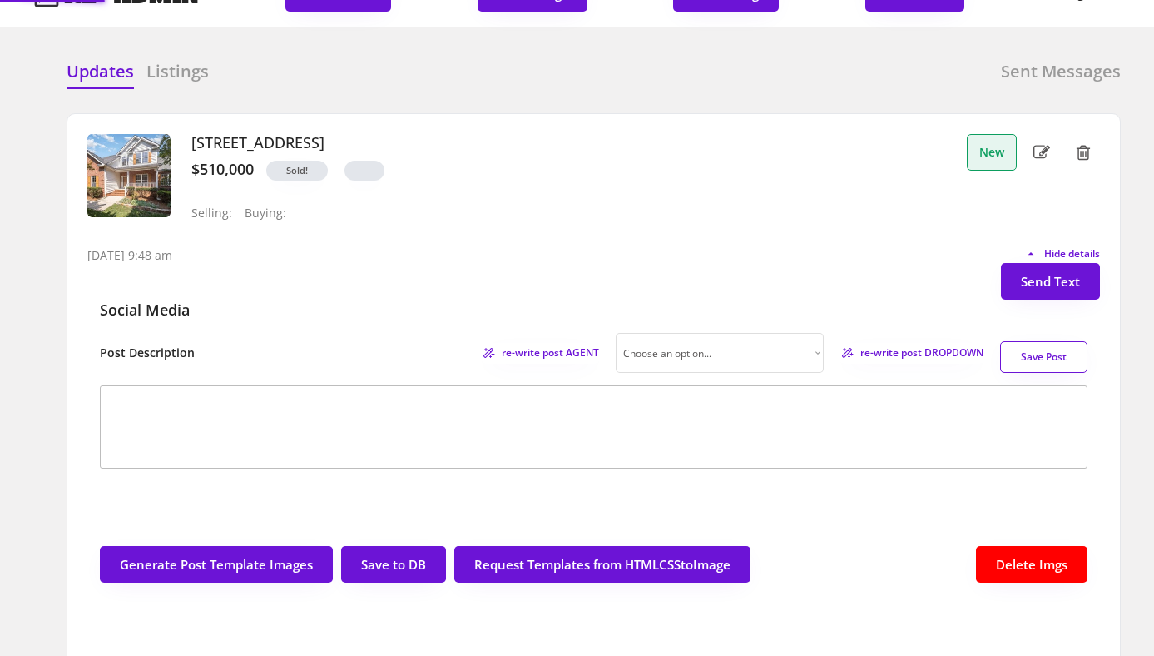
scroll to position [11, 0]
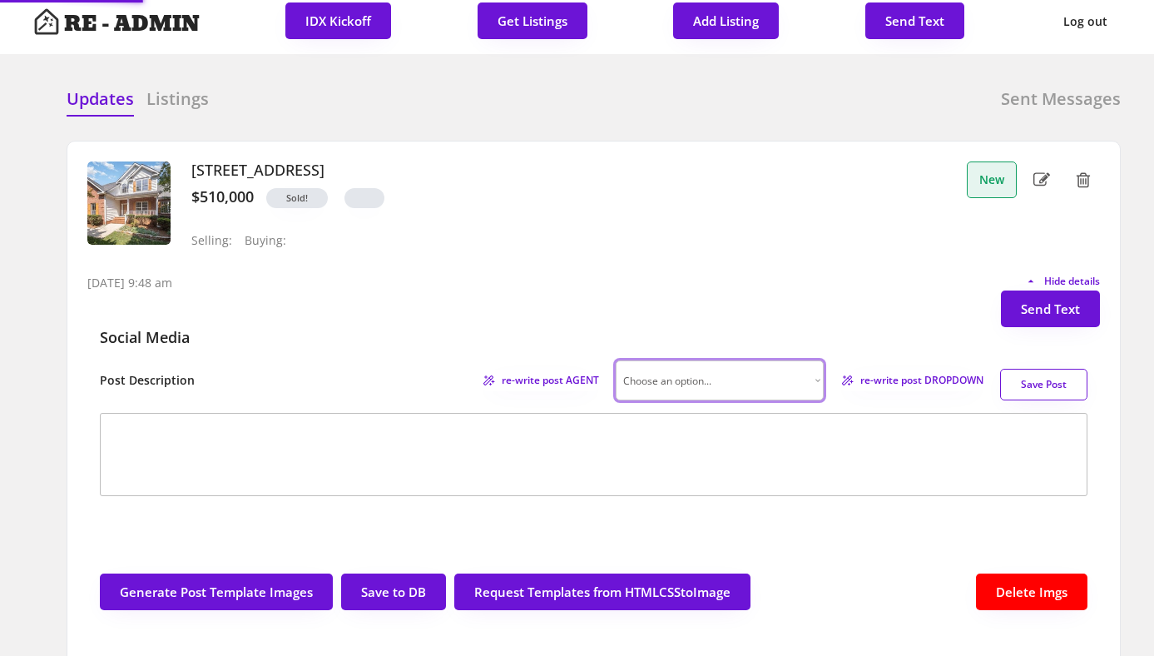
click at [784, 384] on select "Choose an option... Professional Factual & Direct Whimsical & Playful Excited &…" at bounding box center [720, 380] width 208 height 40
select select ""factual""
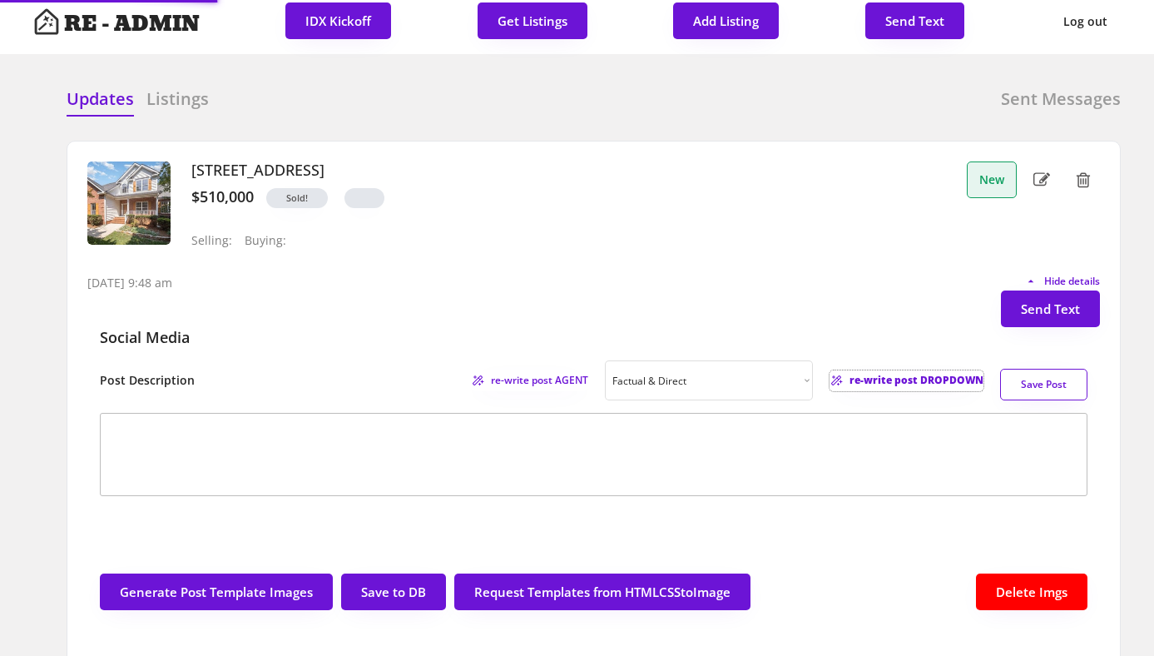
click at [881, 376] on span "re-write post DROPDOWN" at bounding box center [916, 380] width 134 height 10
type textarea "🎉 Congratulations to my wonderful buyers for closing on this lovely home in Hil…"
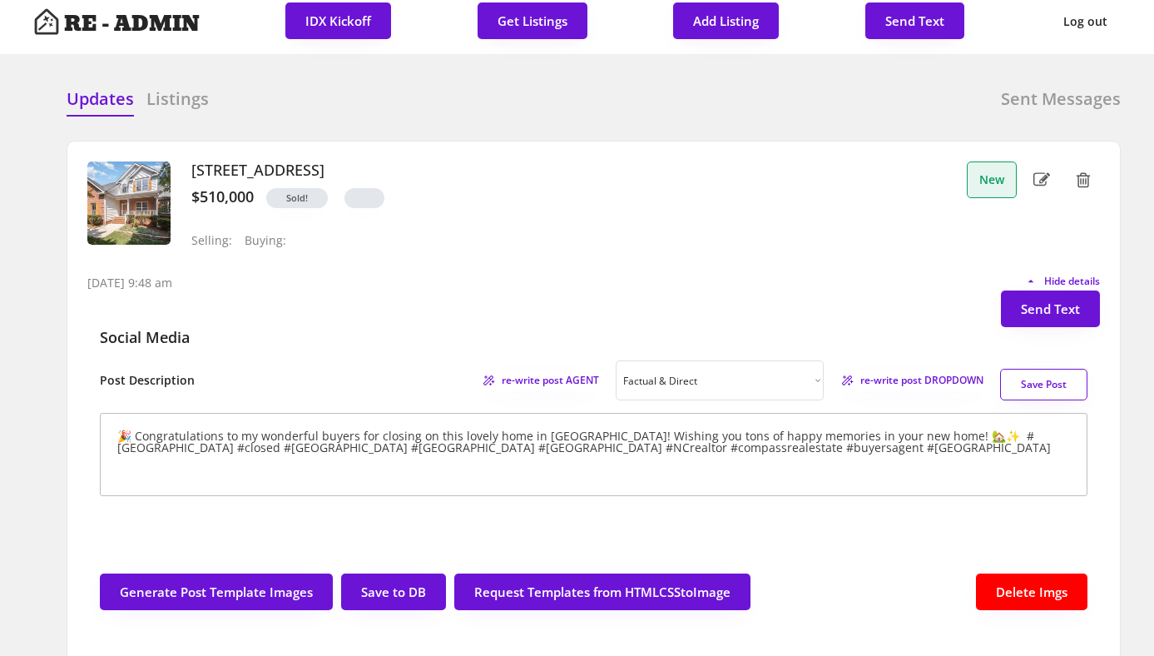
click at [1037, 393] on button "Save Post" at bounding box center [1043, 385] width 87 height 32
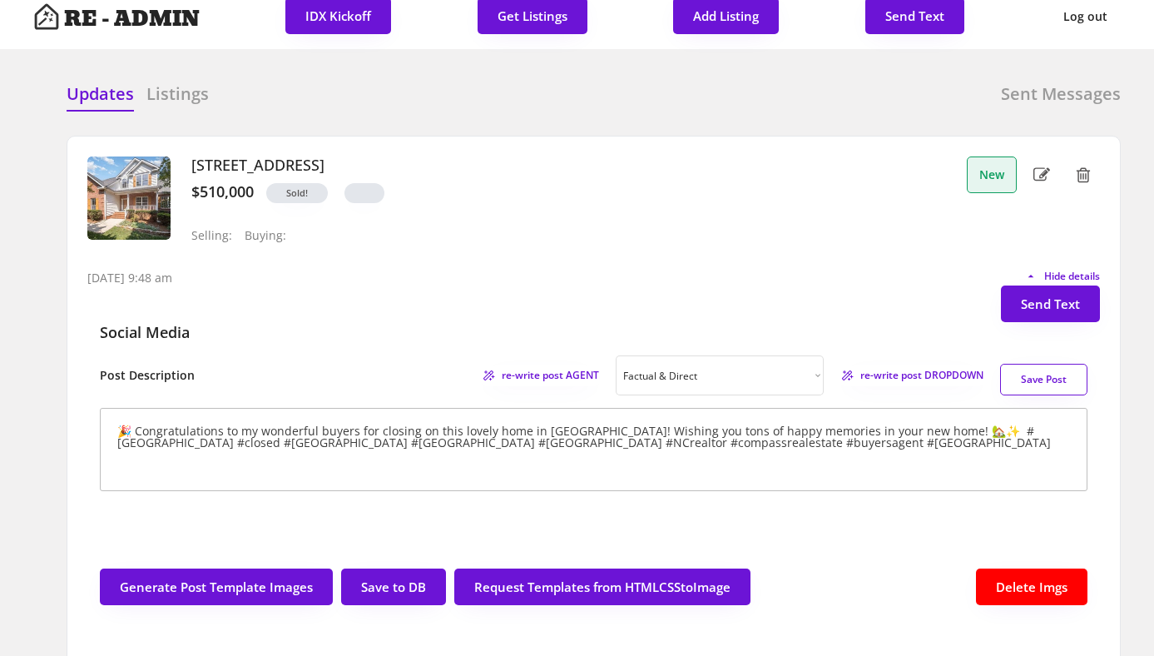
scroll to position [0, 0]
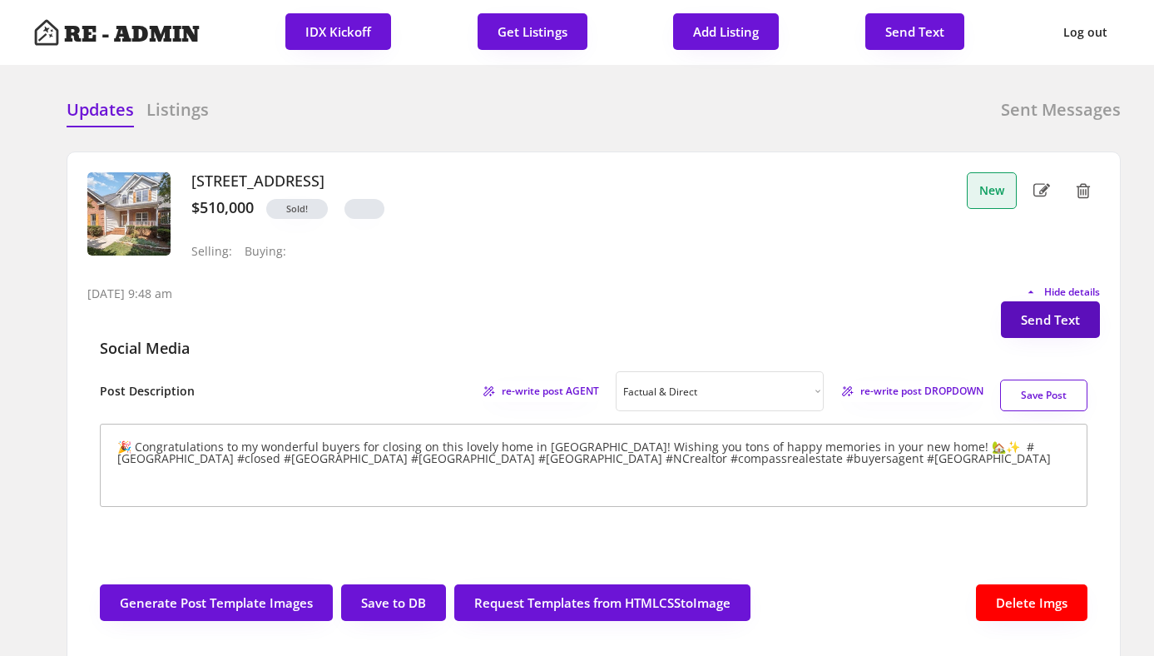
click at [1031, 315] on button "Send Text" at bounding box center [1050, 319] width 99 height 37
select select "raleigh"
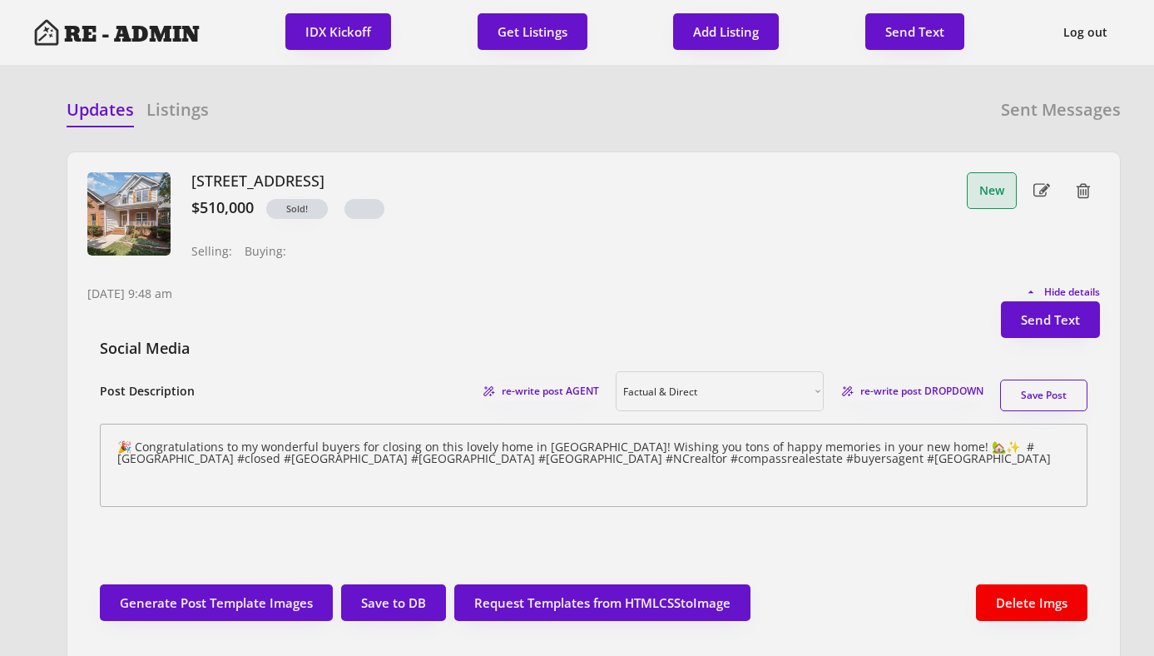
scroll to position [42, 0]
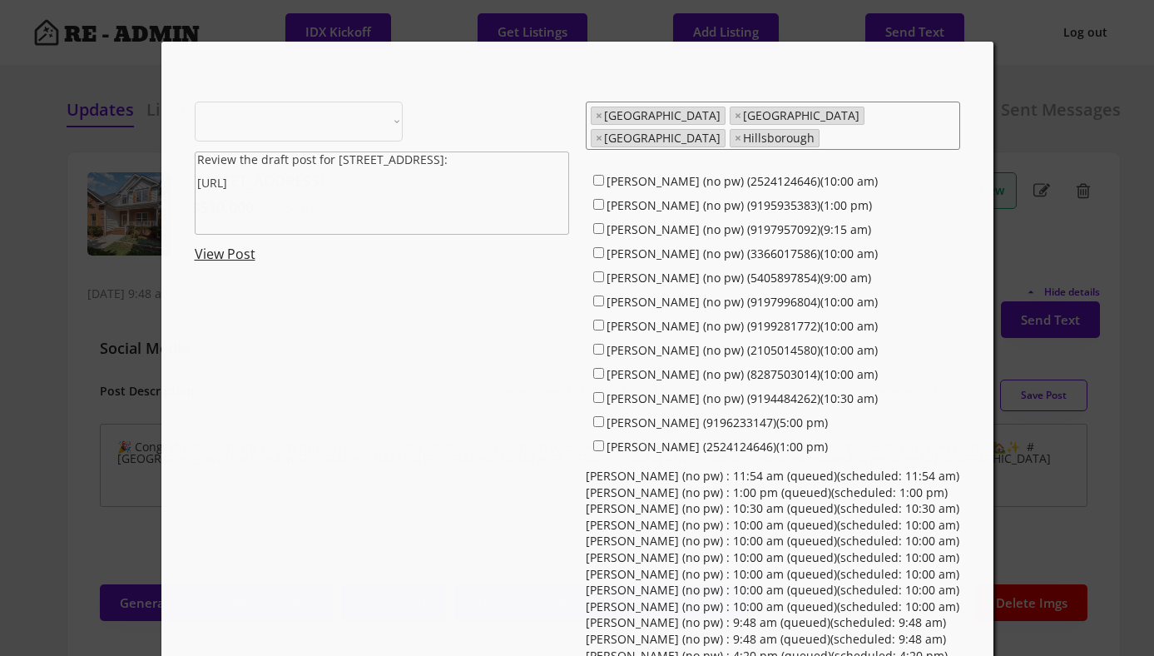
select select ""1348695171700984260__LOOKUP__1743599703321x142788062077753970""
click at [598, 368] on input "Anna Lee Ruppard (no pw) (8287503014)(10:00 am)" at bounding box center [598, 373] width 11 height 11
checkbox input "true"
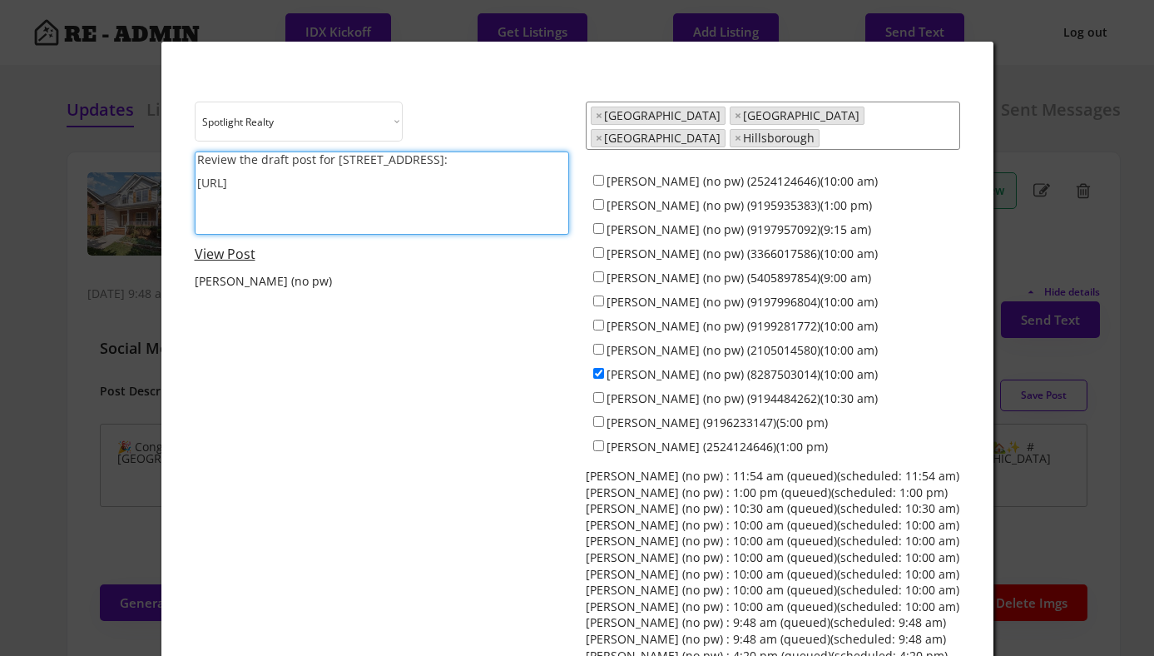
drag, startPoint x: 199, startPoint y: 160, endPoint x: 329, endPoint y: 160, distance: 129.8
click at [329, 160] on textarea "Review the draft post for 2613 Sweet Gum Dr: https://revealestate.ai/post/17581…" at bounding box center [382, 192] width 374 height 83
type textarea "Congrats on closing on 2613 Sweet Gum Dr. Consider posting the following: https…"
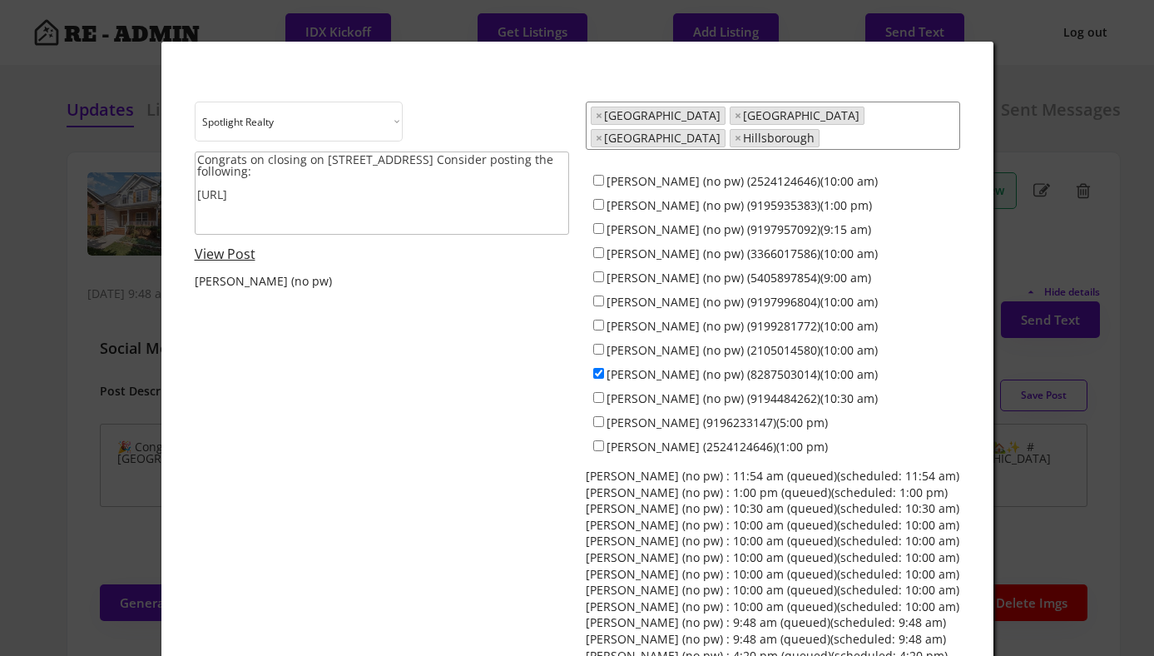
click at [415, 442] on div "Choose an option... Spotlight Realty Test Brokerage Congrats on closing on 2613…" at bounding box center [577, 406] width 765 height 611
click at [375, 335] on div "Choose an option... Spotlight Realty Test Brokerage Congrats on closing on 2613…" at bounding box center [577, 406] width 765 height 611
click at [231, 247] on link "View Post" at bounding box center [225, 254] width 61 height 18
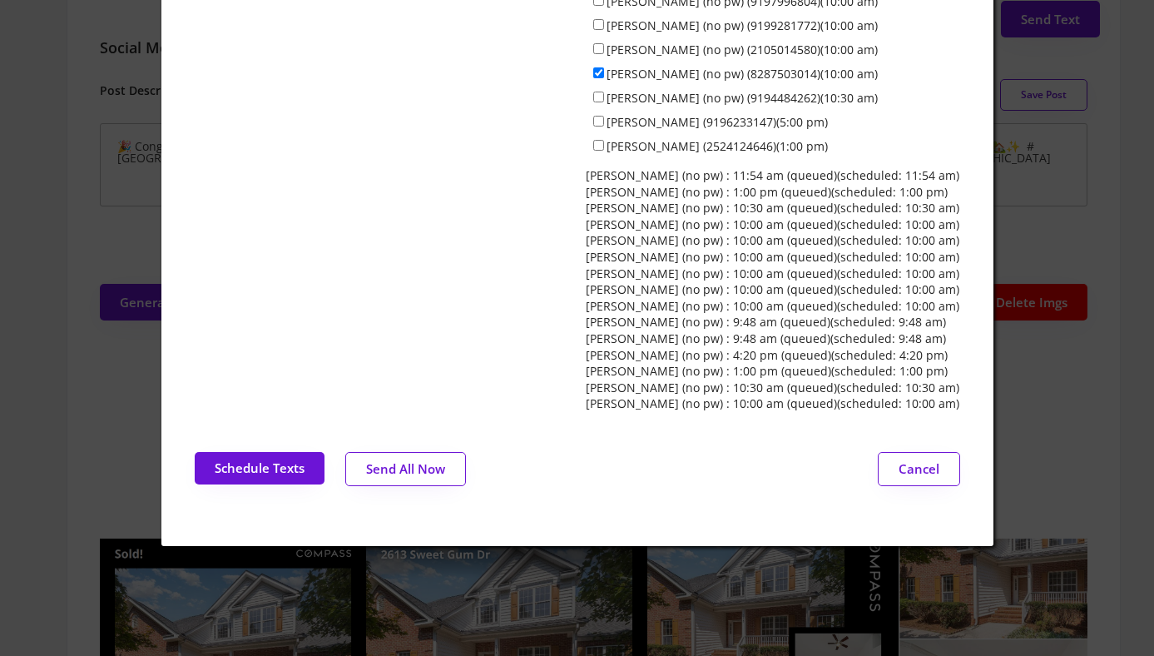
scroll to position [309, 0]
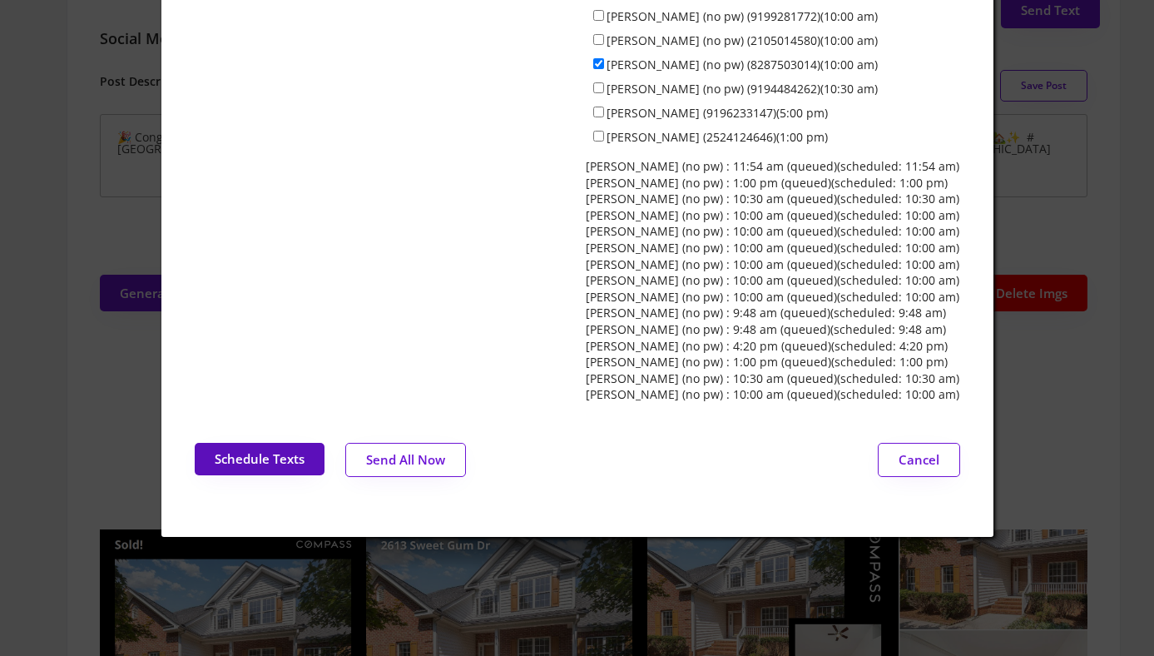
click at [255, 448] on button "Schedule Texts" at bounding box center [260, 459] width 130 height 32
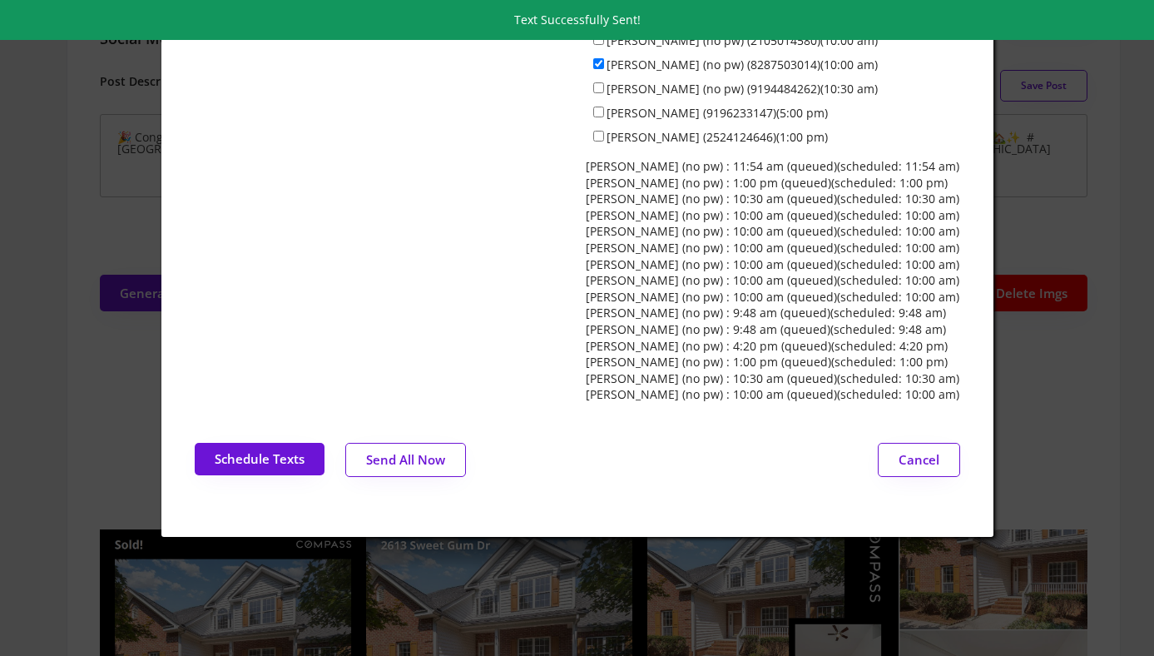
click at [87, 199] on div at bounding box center [577, 328] width 1154 height 656
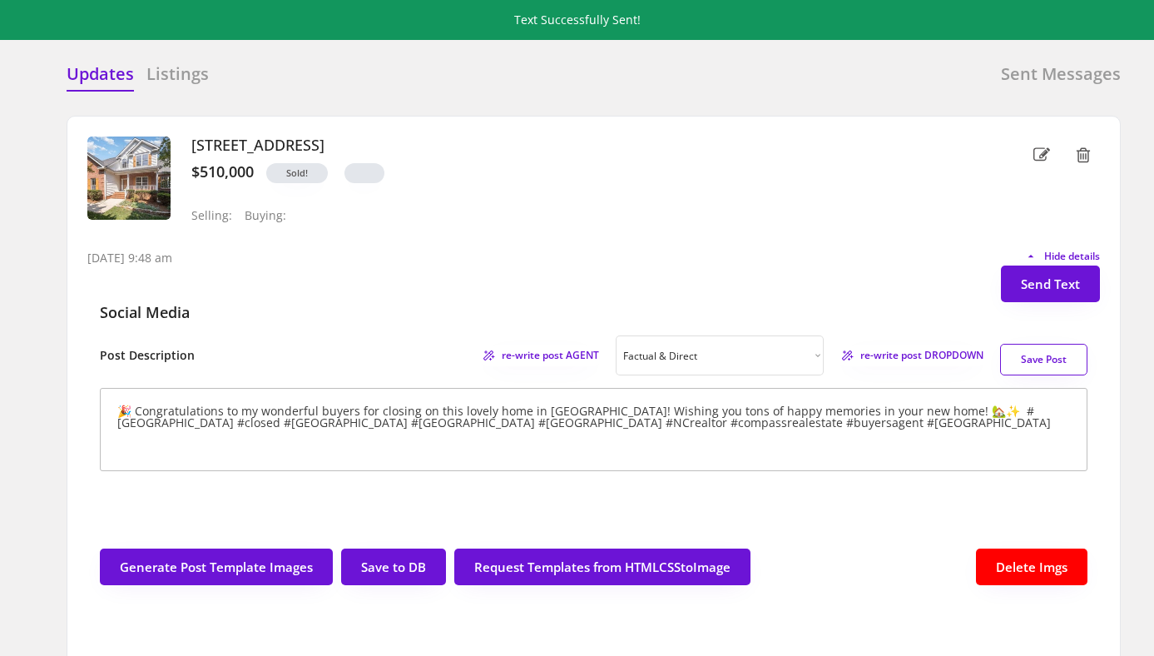
scroll to position [0, 0]
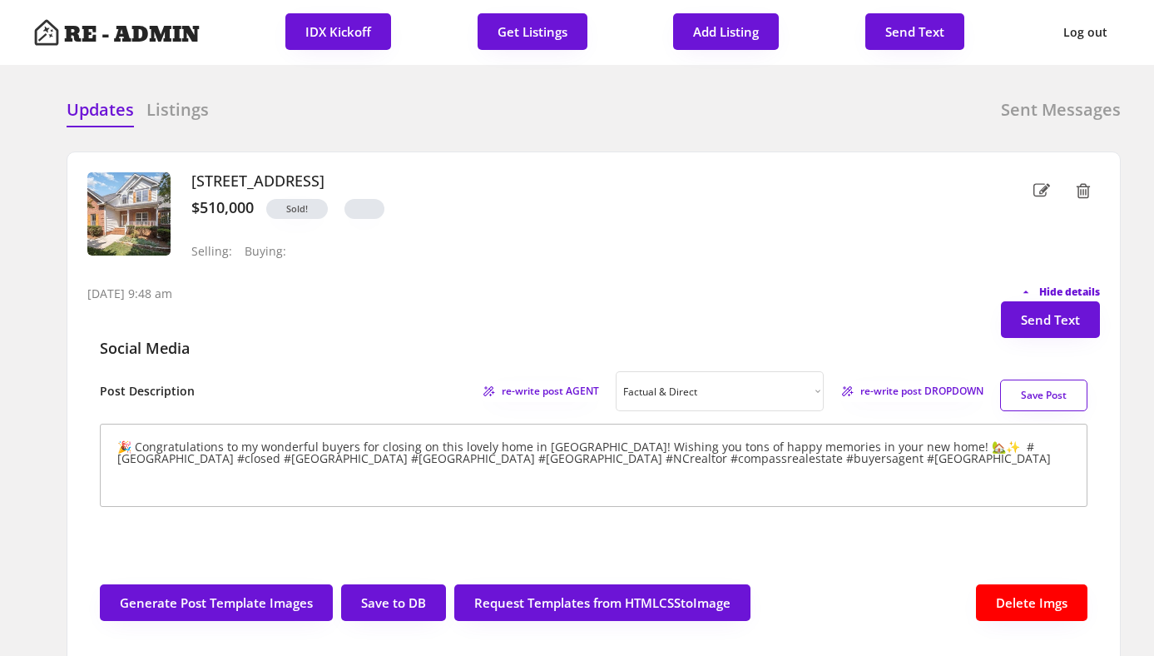
click at [1086, 293] on span "Hide details" at bounding box center [1069, 292] width 61 height 10
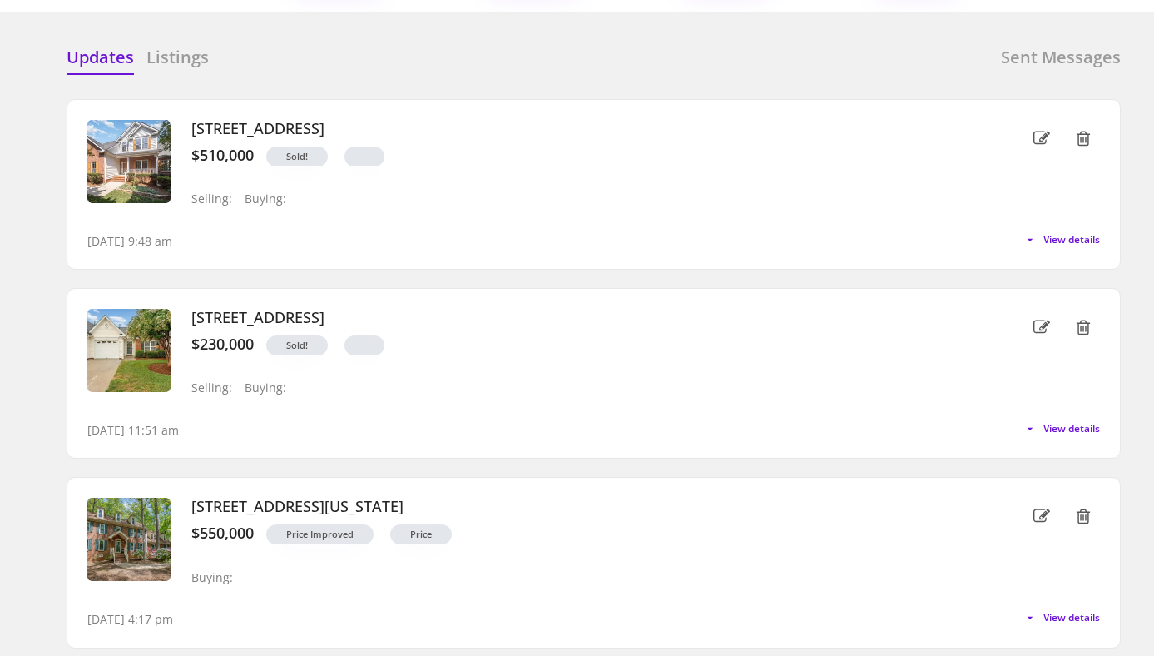
scroll to position [61, 0]
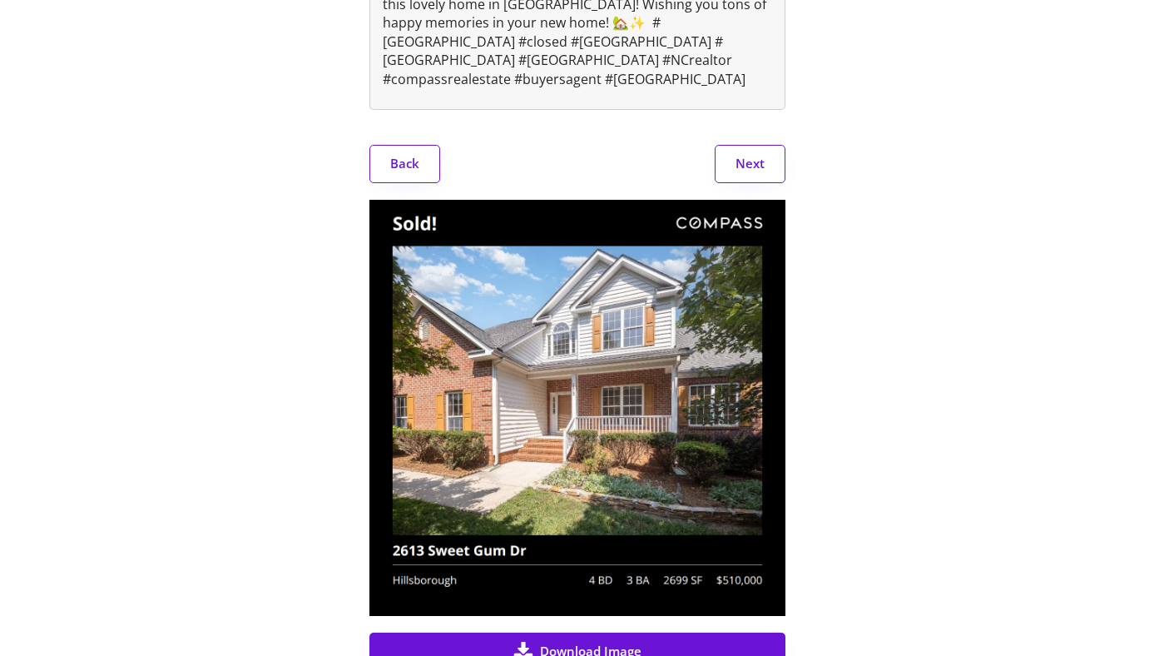
scroll to position [434, 0]
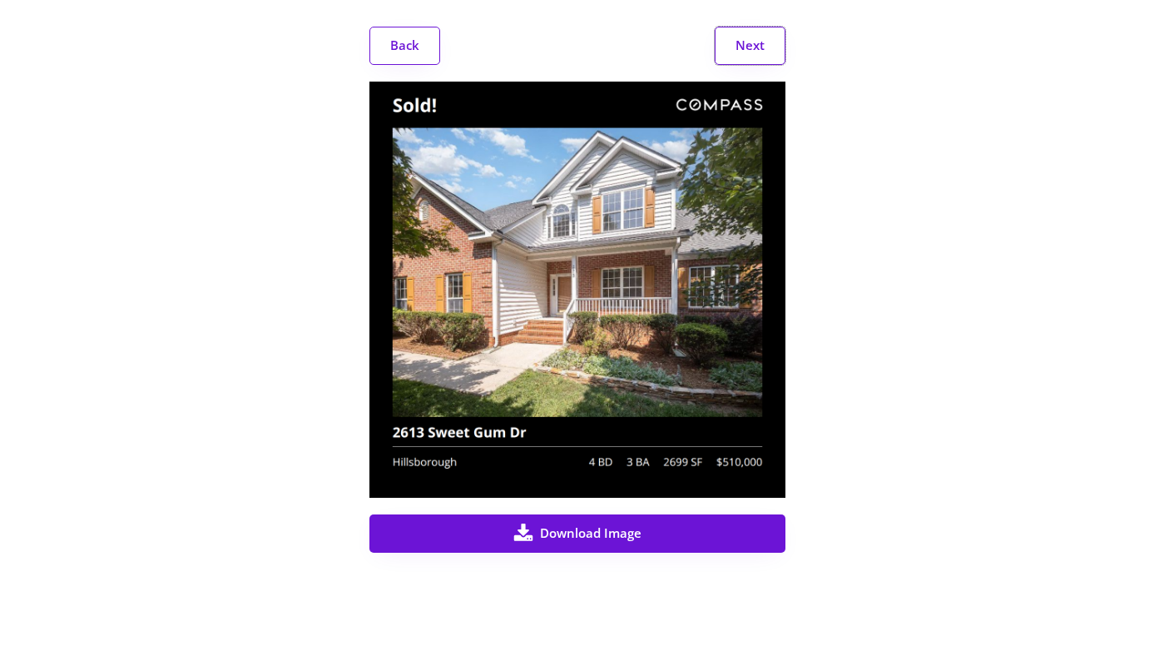
click at [748, 45] on button "Next" at bounding box center [750, 46] width 71 height 38
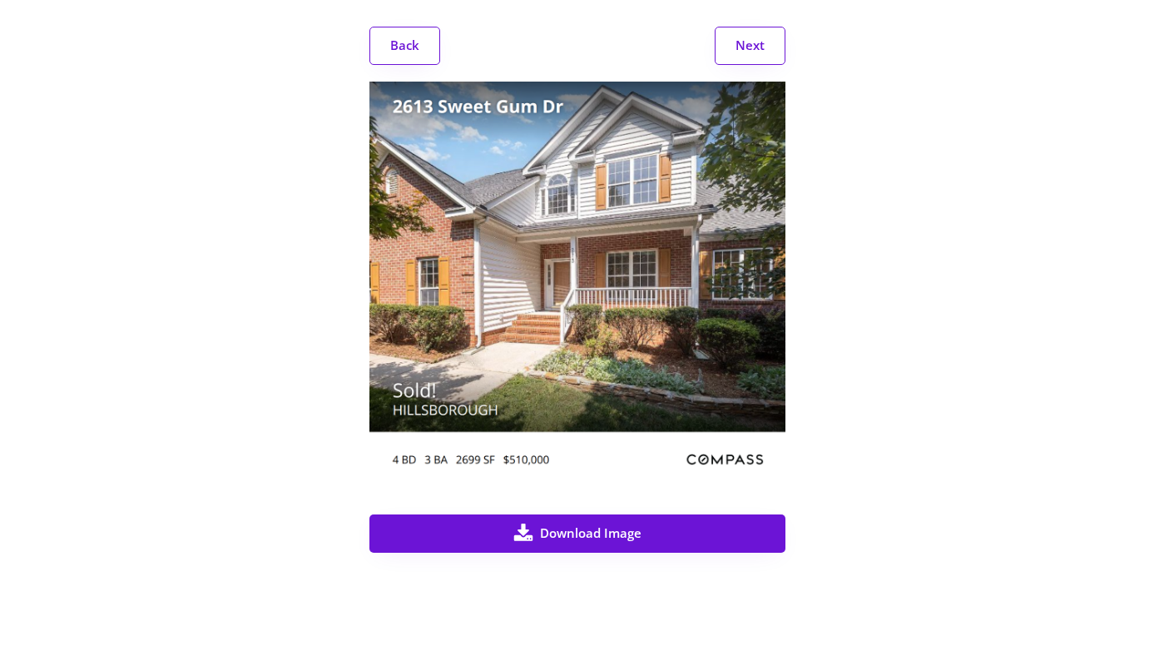
click at [747, 45] on button "Next" at bounding box center [750, 46] width 71 height 38
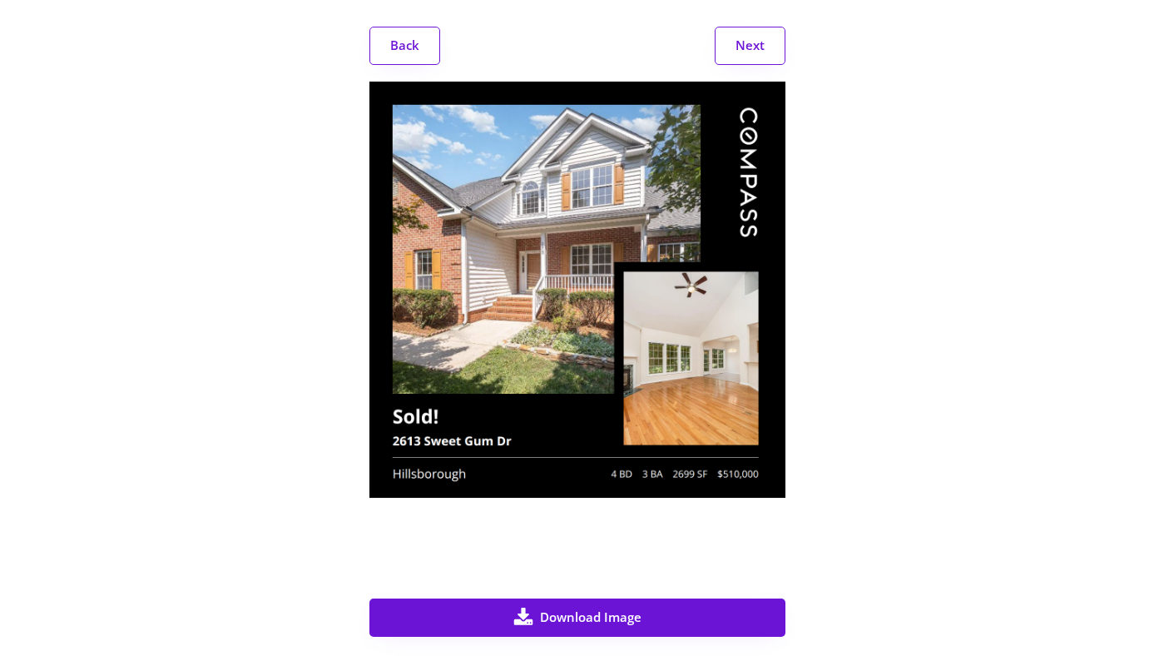
click at [747, 45] on button "Next" at bounding box center [750, 46] width 71 height 38
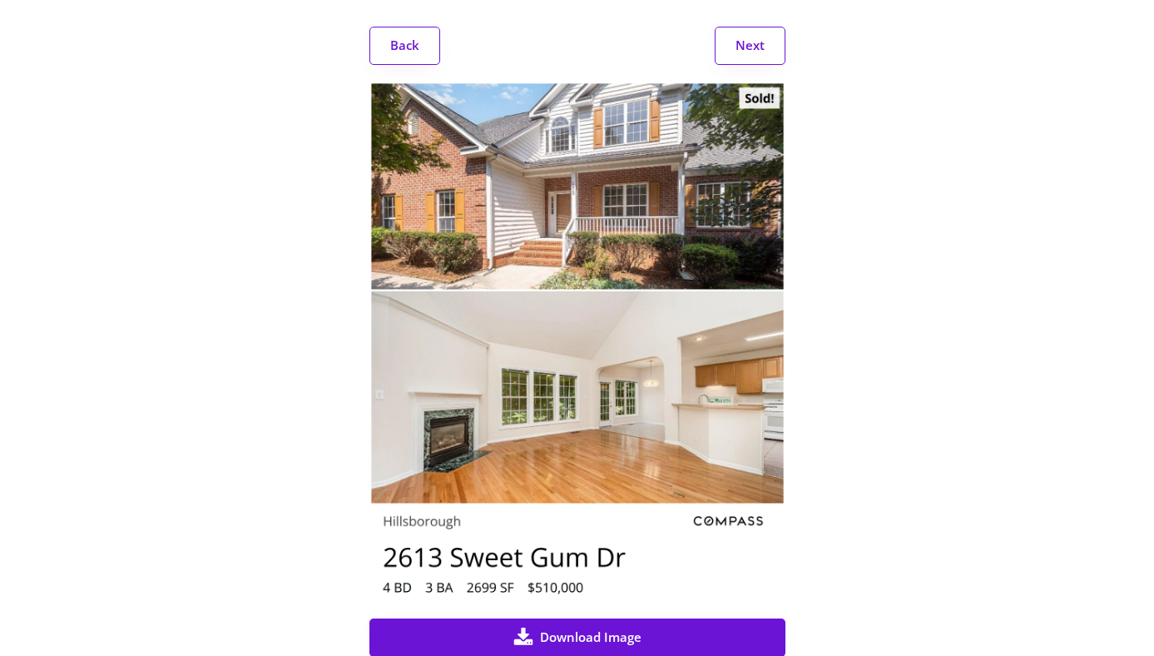
click at [747, 45] on button "Next" at bounding box center [750, 46] width 71 height 38
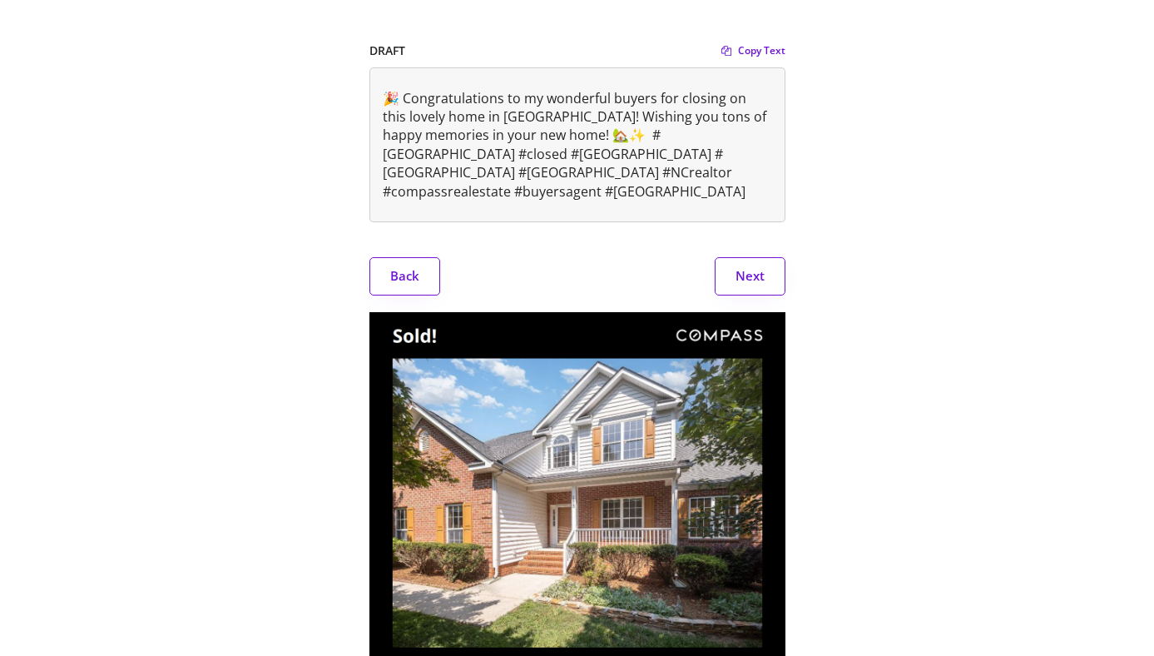
scroll to position [0, 0]
